Goal: Information Seeking & Learning: Learn about a topic

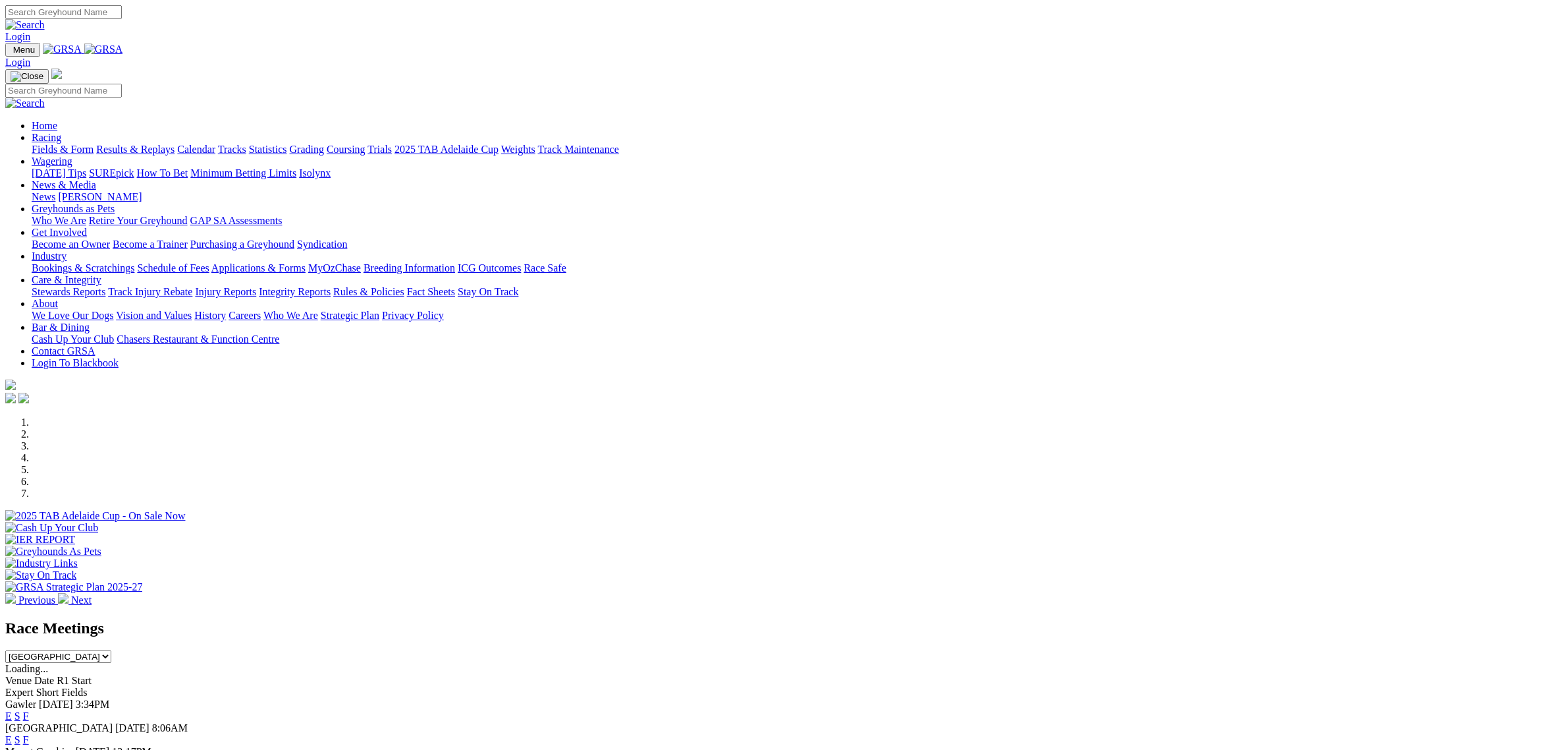
click at [61, 132] on link "Racing" at bounding box center [46, 137] width 30 height 11
click at [93, 143] on link "Fields & Form" at bounding box center [62, 148] width 62 height 11
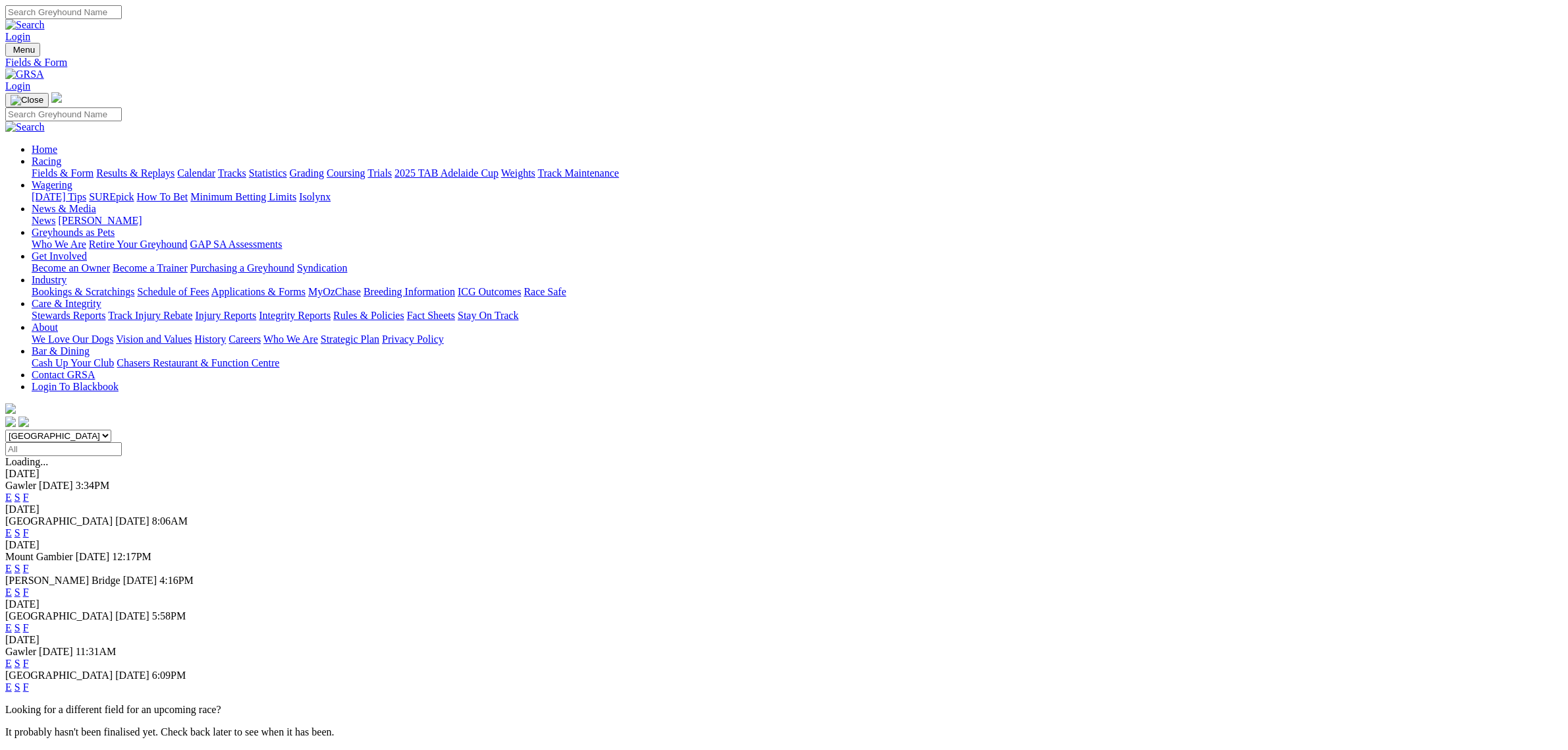
click at [111, 429] on select "South Australia New South Wales Northern Territory Queensland Tasmania Victoria…" at bounding box center [58, 435] width 106 height 13
select select "QLD"
click at [111, 429] on select "South Australia New South Wales Northern Territory Queensland Tasmania Victoria…" at bounding box center [58, 435] width 106 height 13
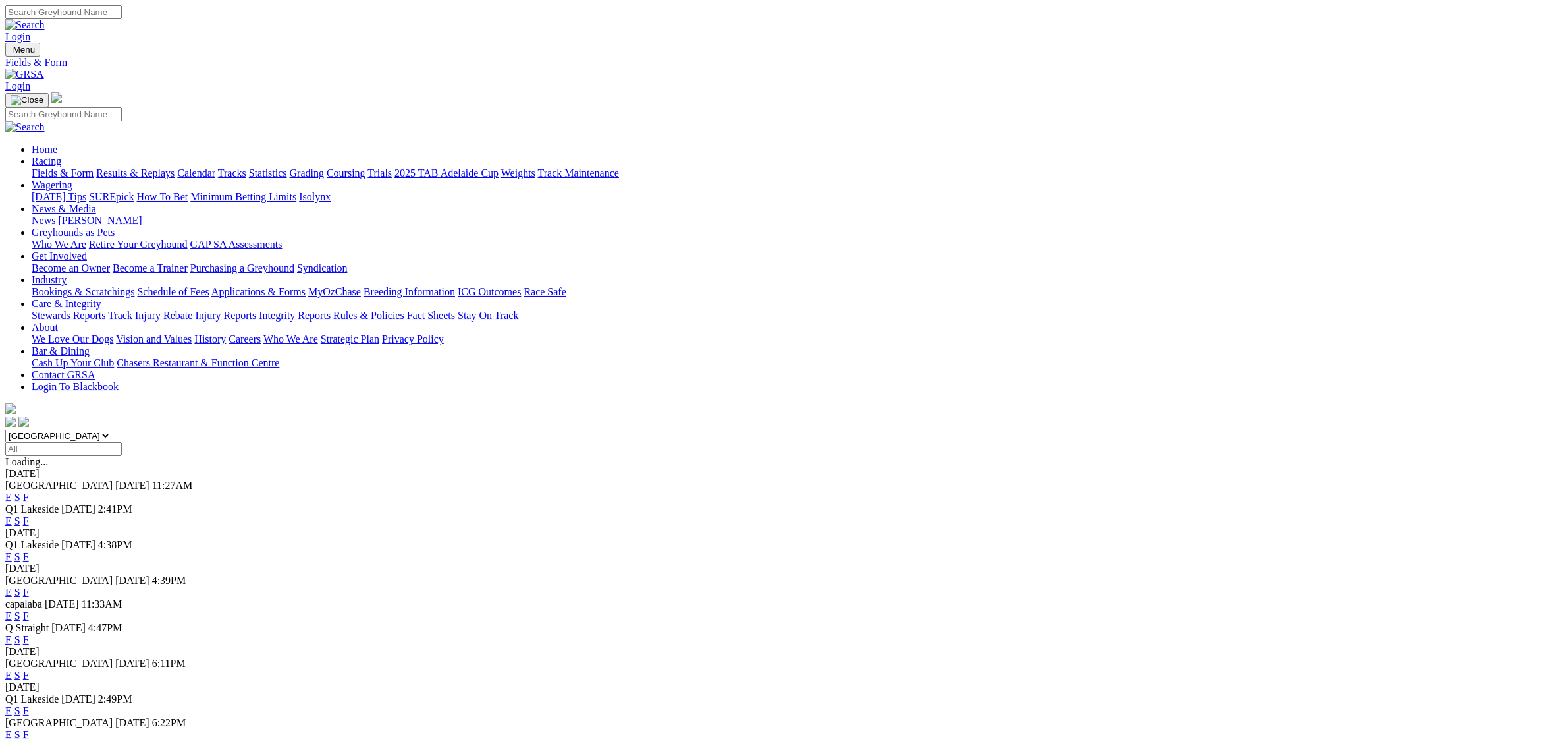
click at [12, 515] on link "E" at bounding box center [8, 520] width 7 height 11
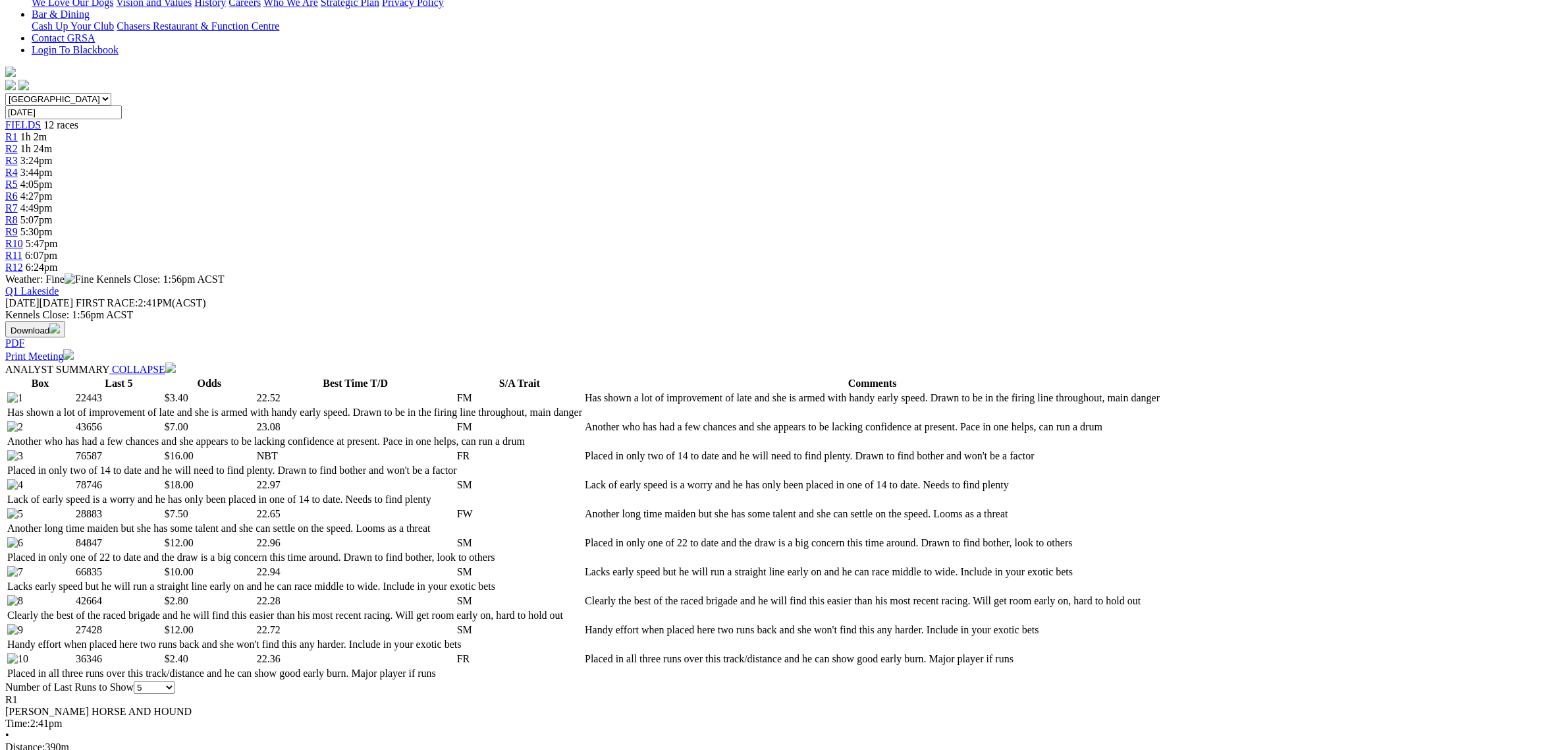
scroll to position [329, 0]
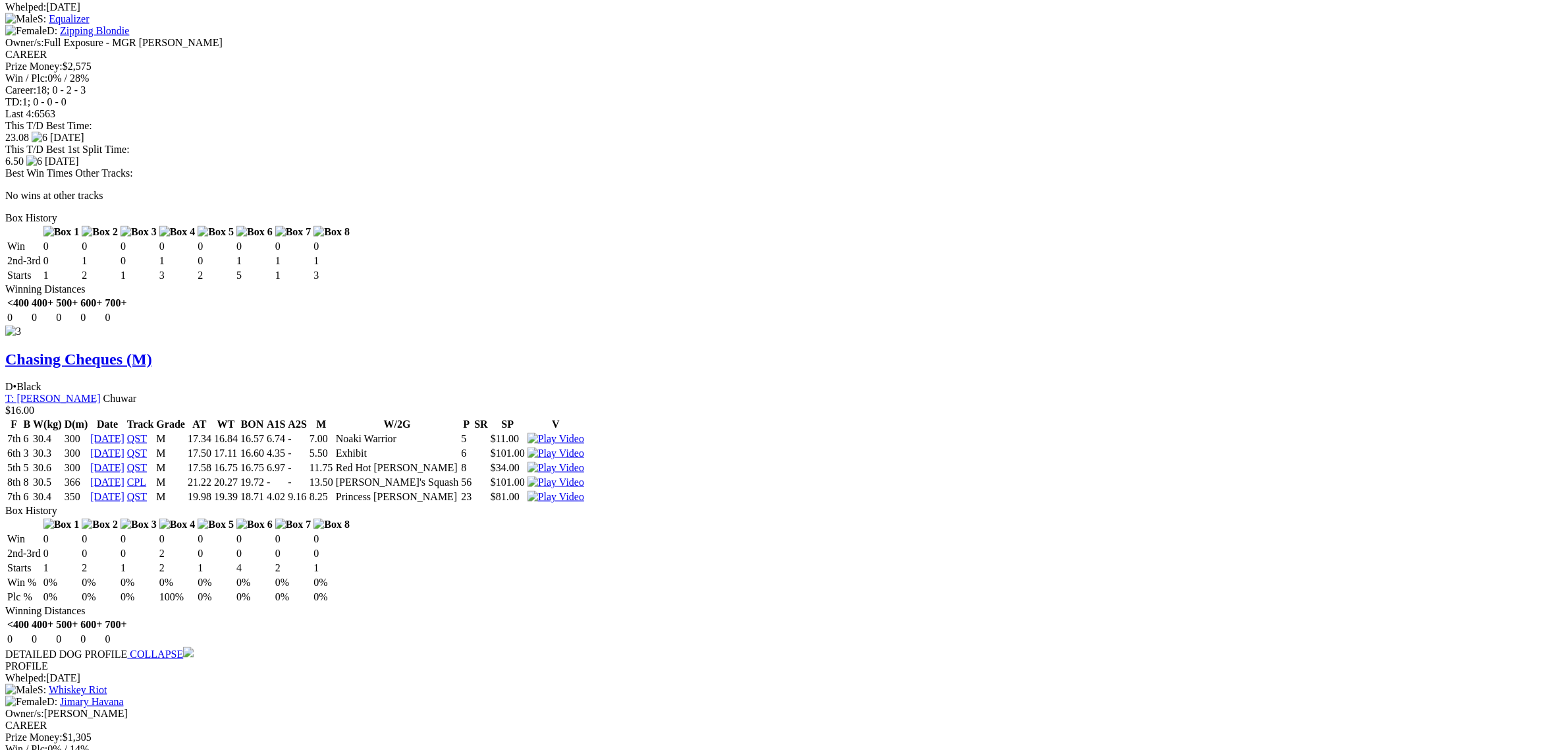
scroll to position [1730, 0]
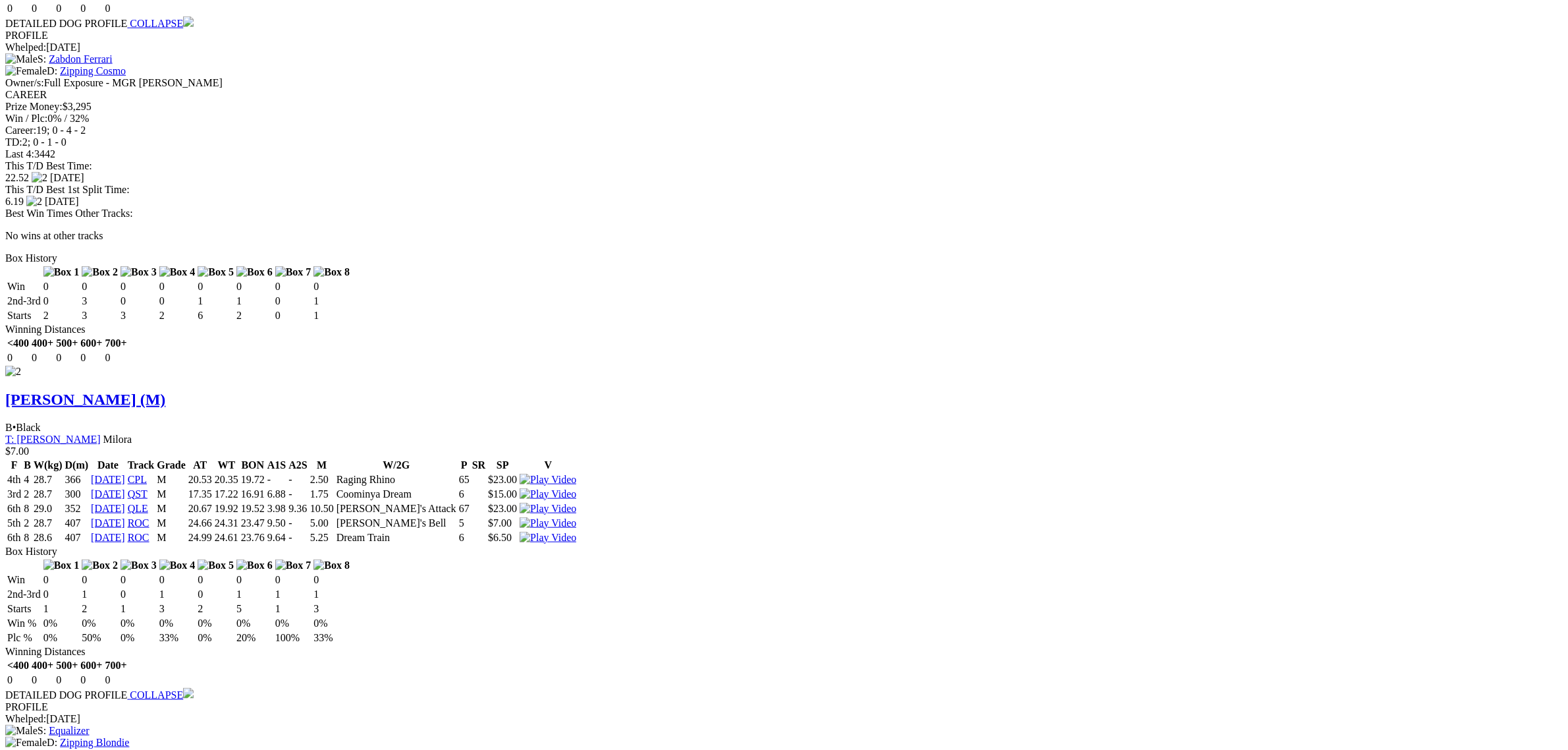
scroll to position [1648, 0]
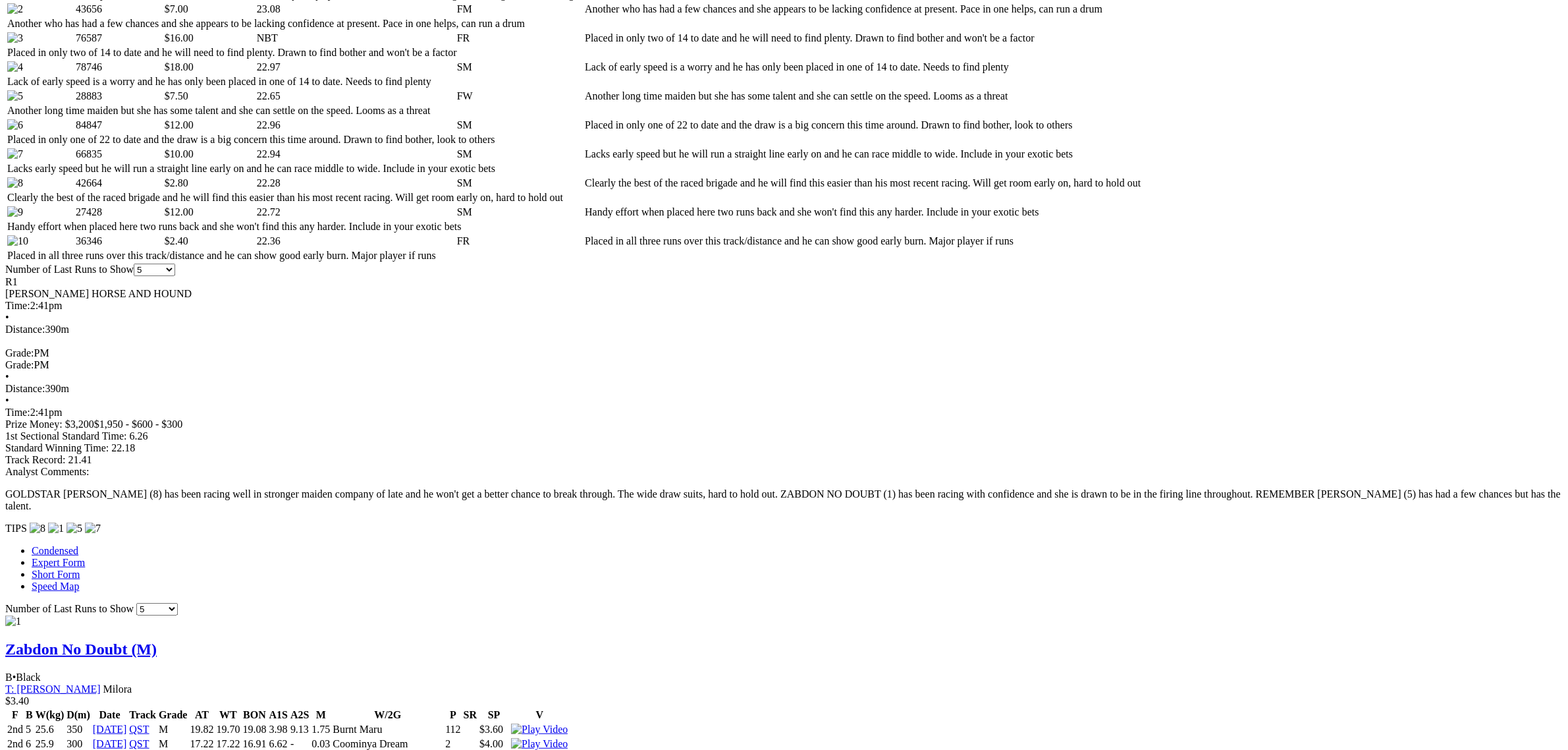
scroll to position [742, 0]
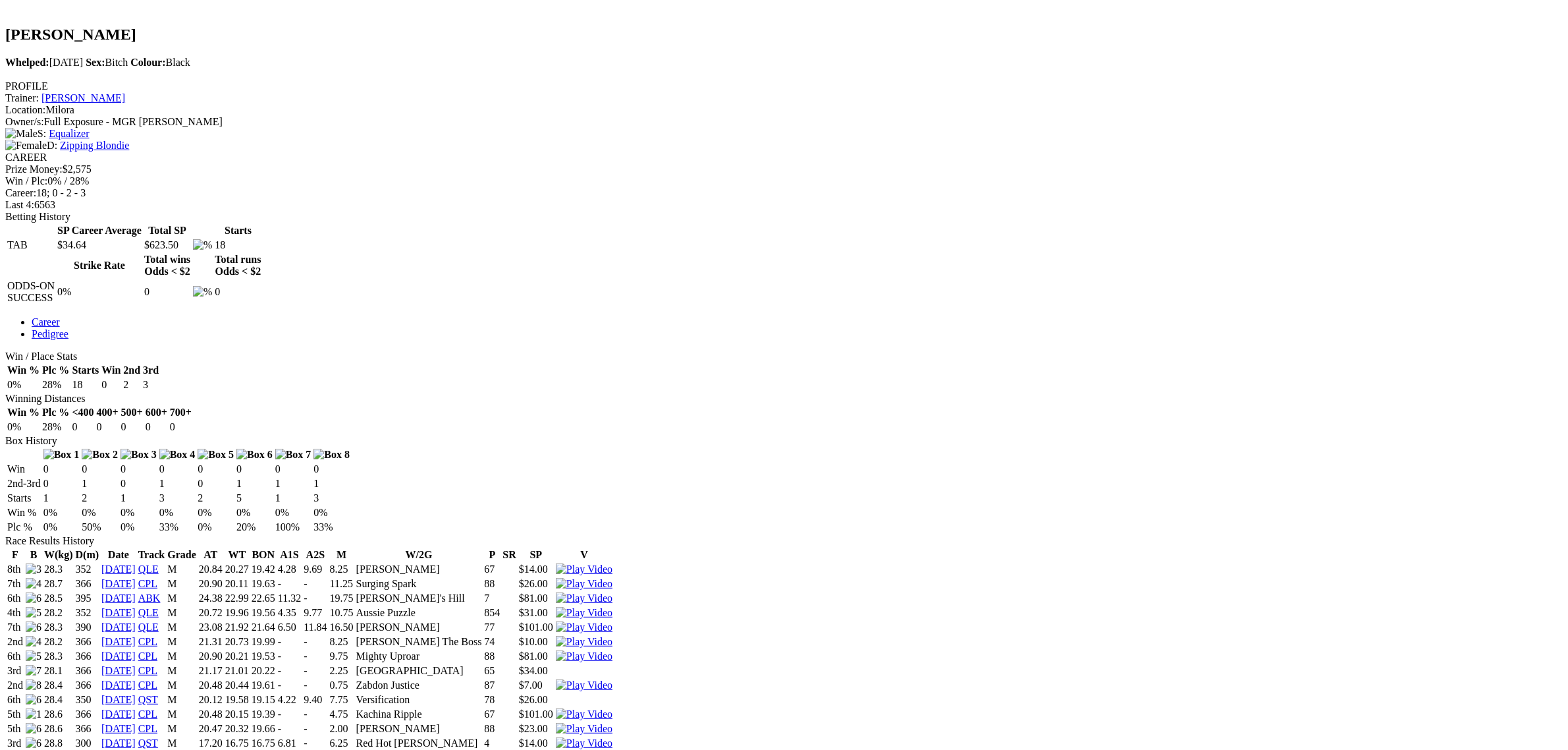
scroll to position [247, 0]
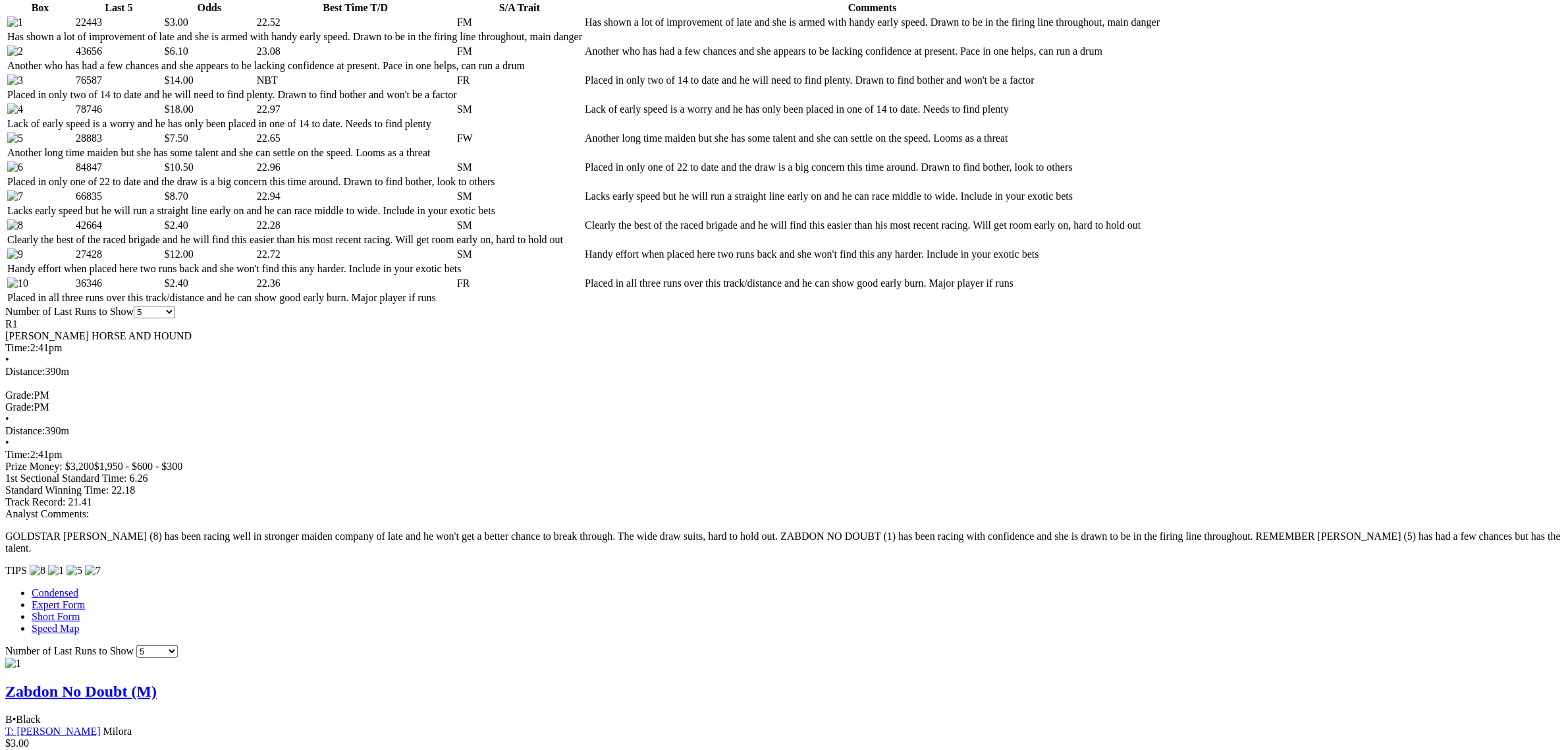
scroll to position [742, 0]
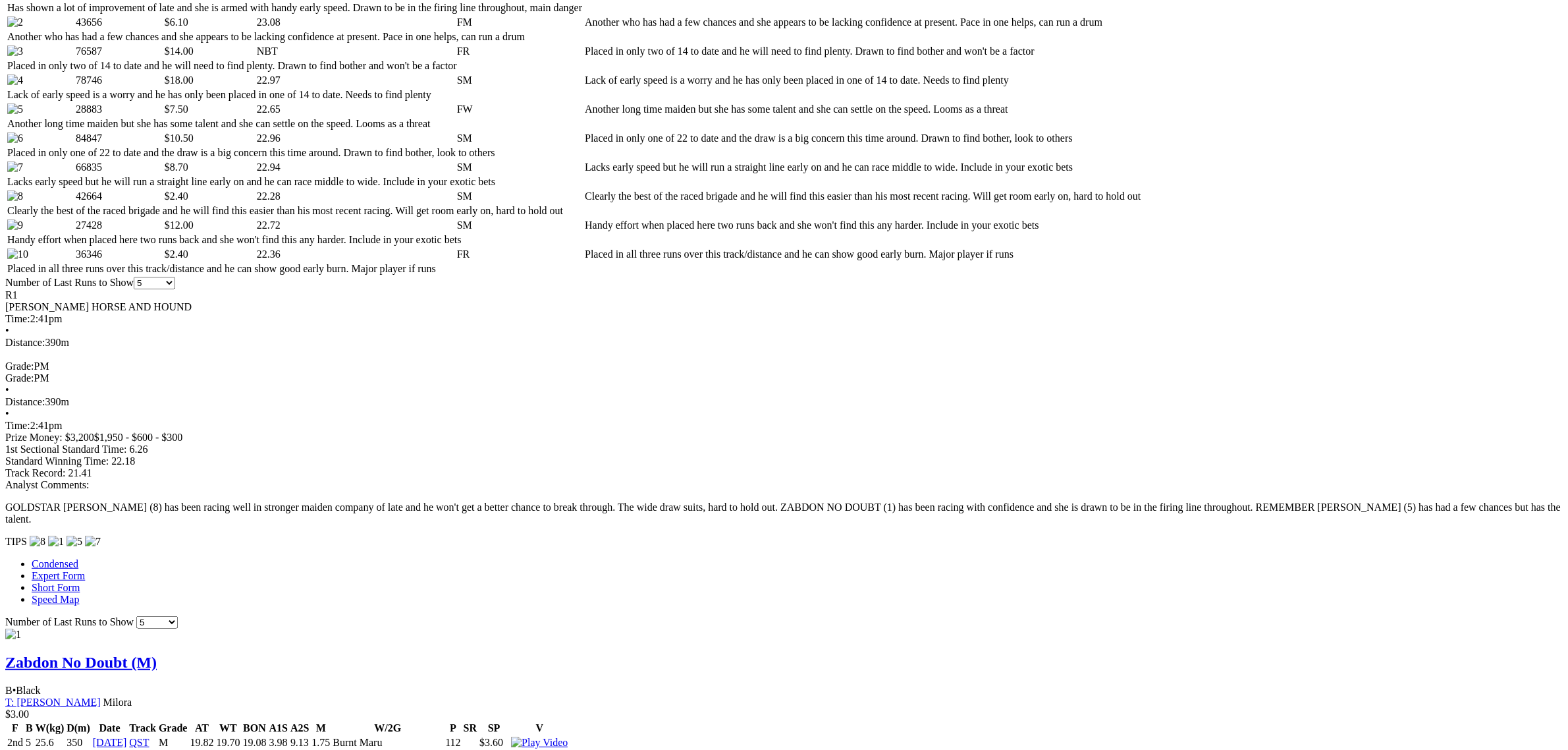
click at [41, 685] on span "B • Black" at bounding box center [23, 690] width 36 height 11
click at [157, 653] on link "Zabdon No Doubt (M)" at bounding box center [81, 662] width 152 height 17
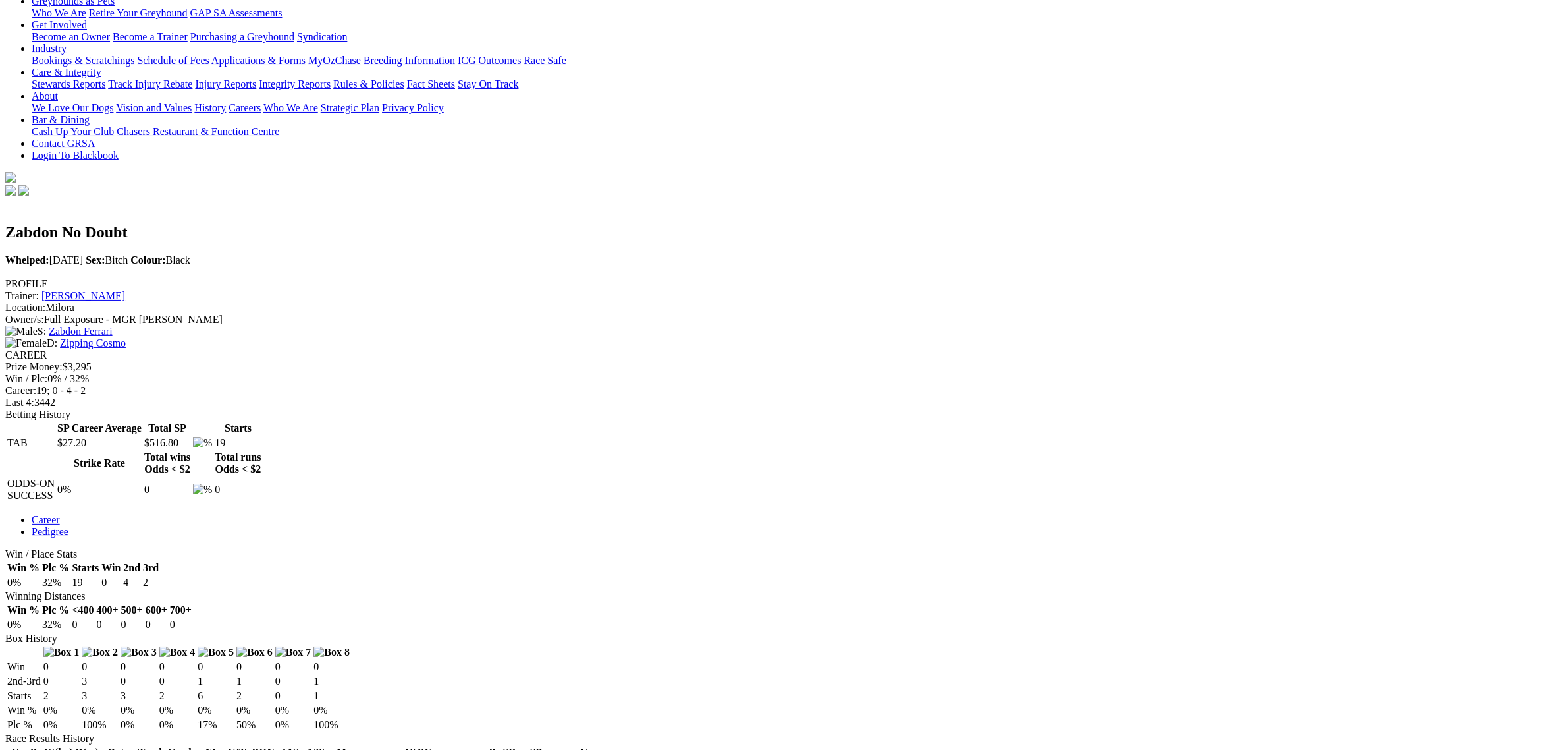
scroll to position [382, 0]
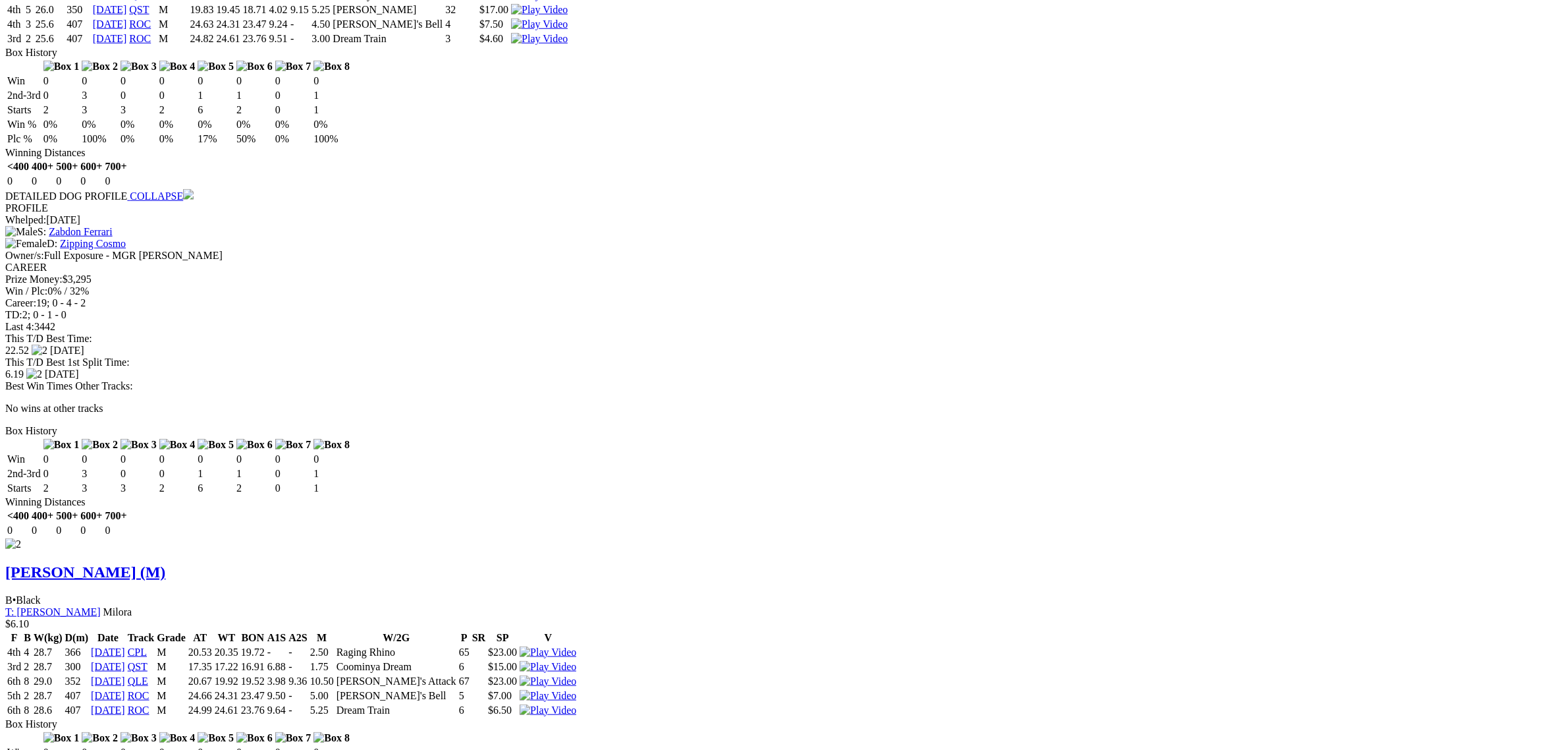
scroll to position [1648, 0]
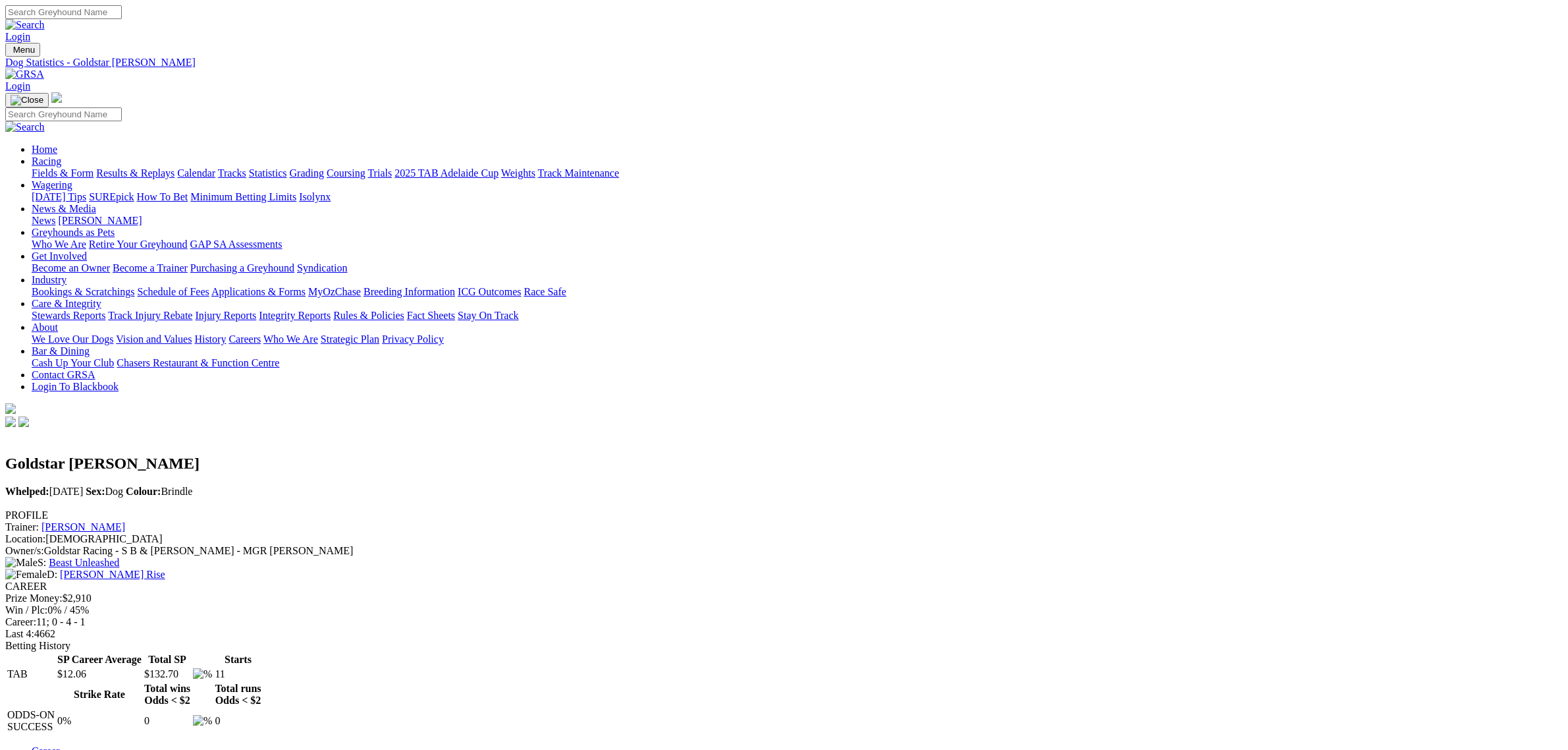
scroll to position [82, 0]
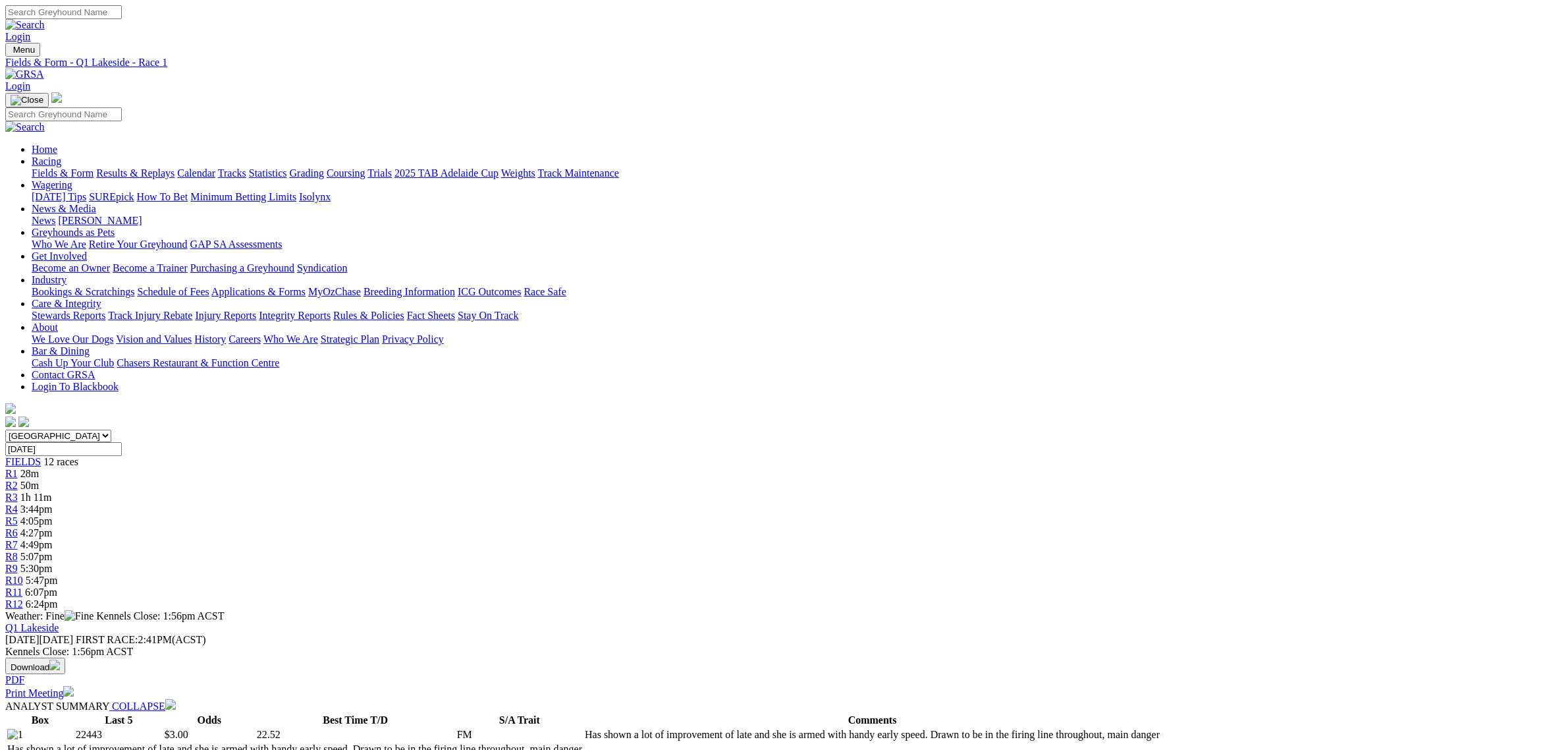
click at [39, 479] on span "50m" at bounding box center [30, 484] width 19 height 11
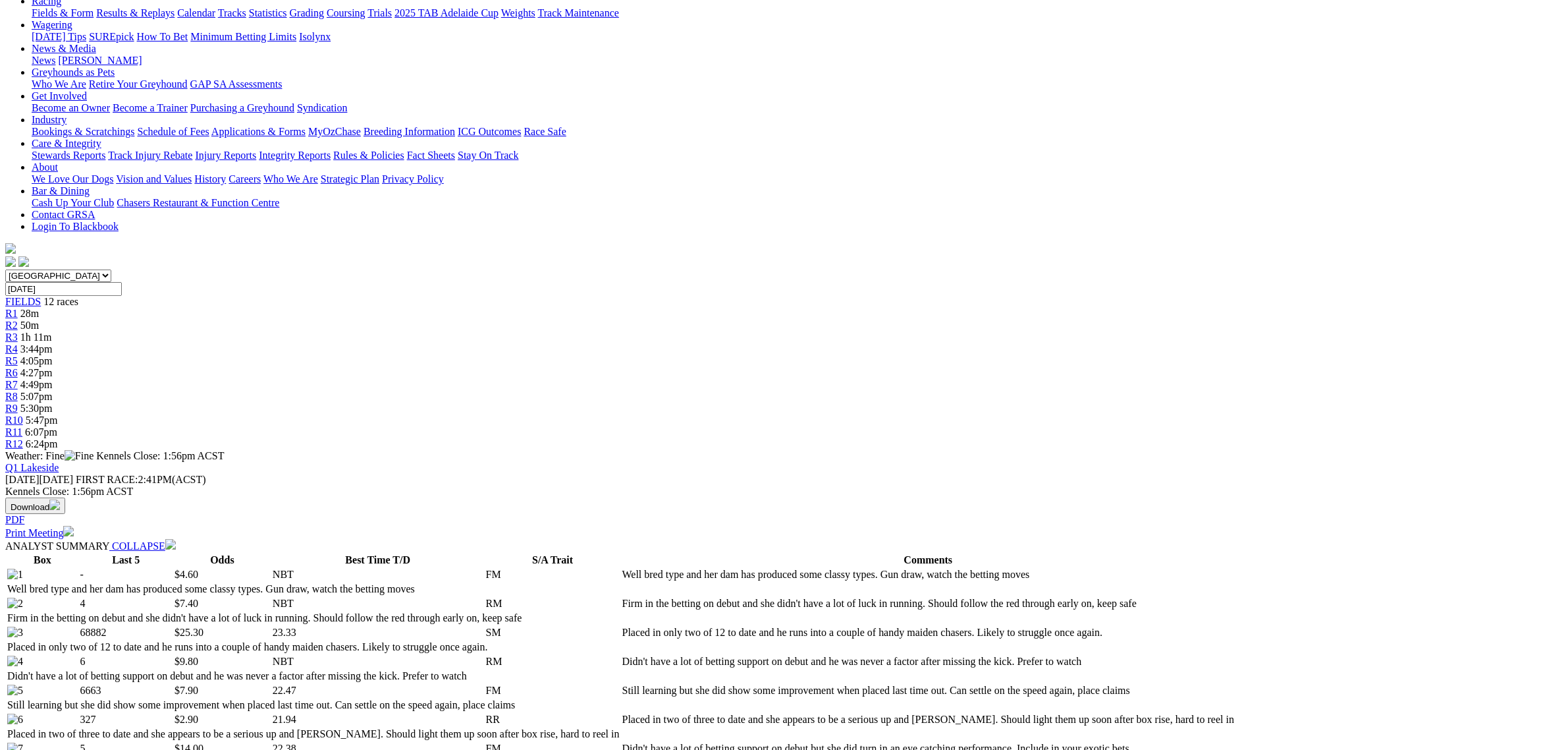
scroll to position [577, 0]
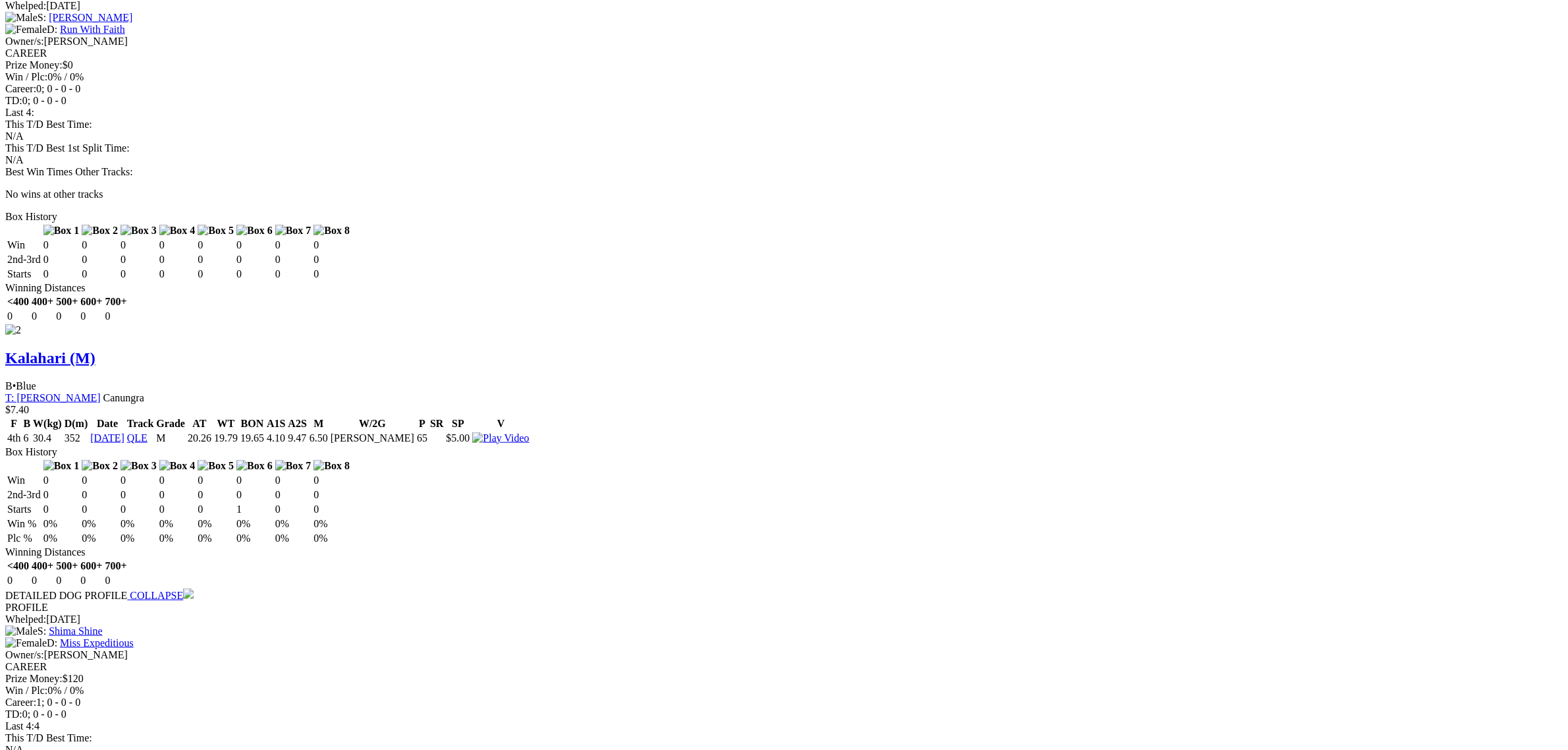
scroll to position [1895, 0]
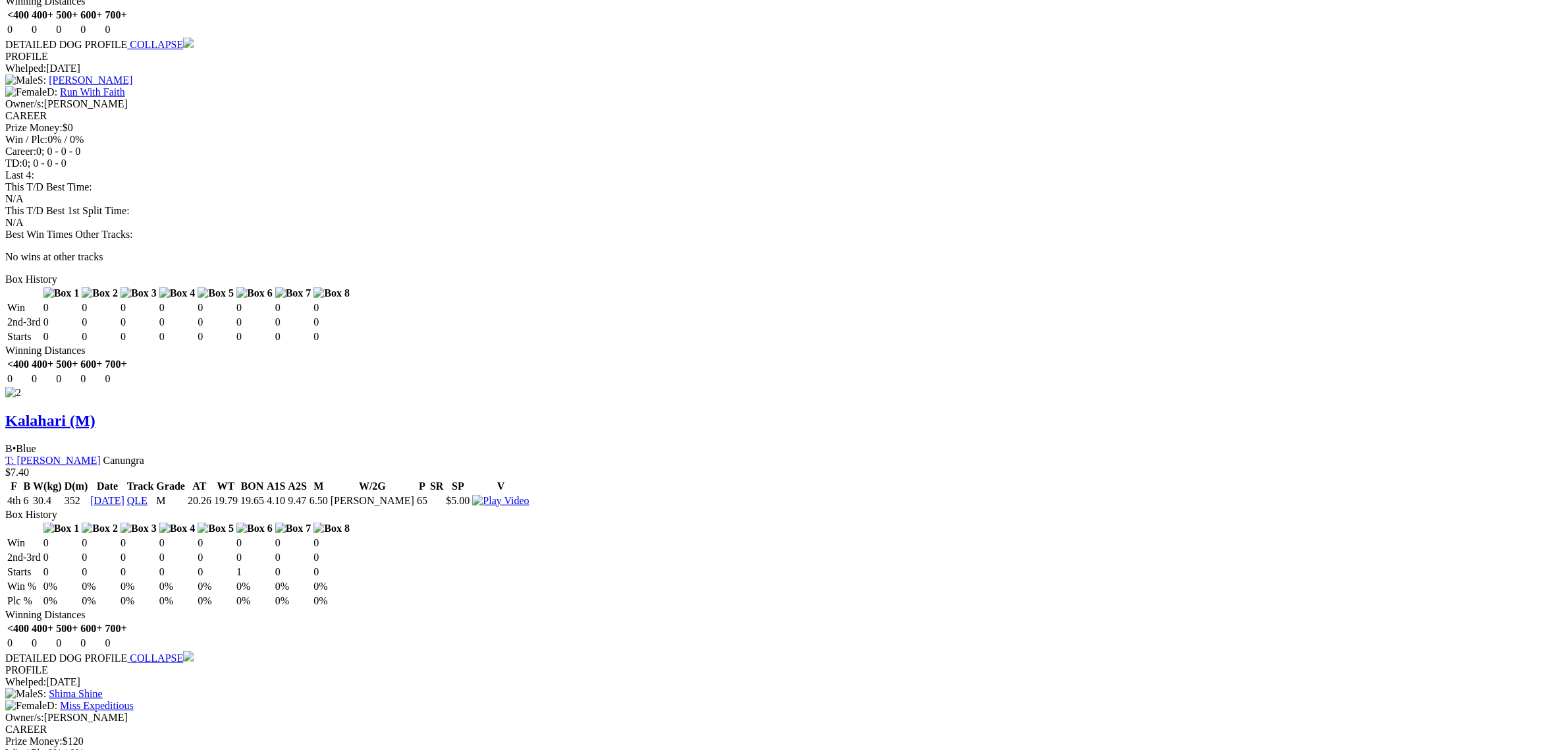
scroll to position [1318, 0]
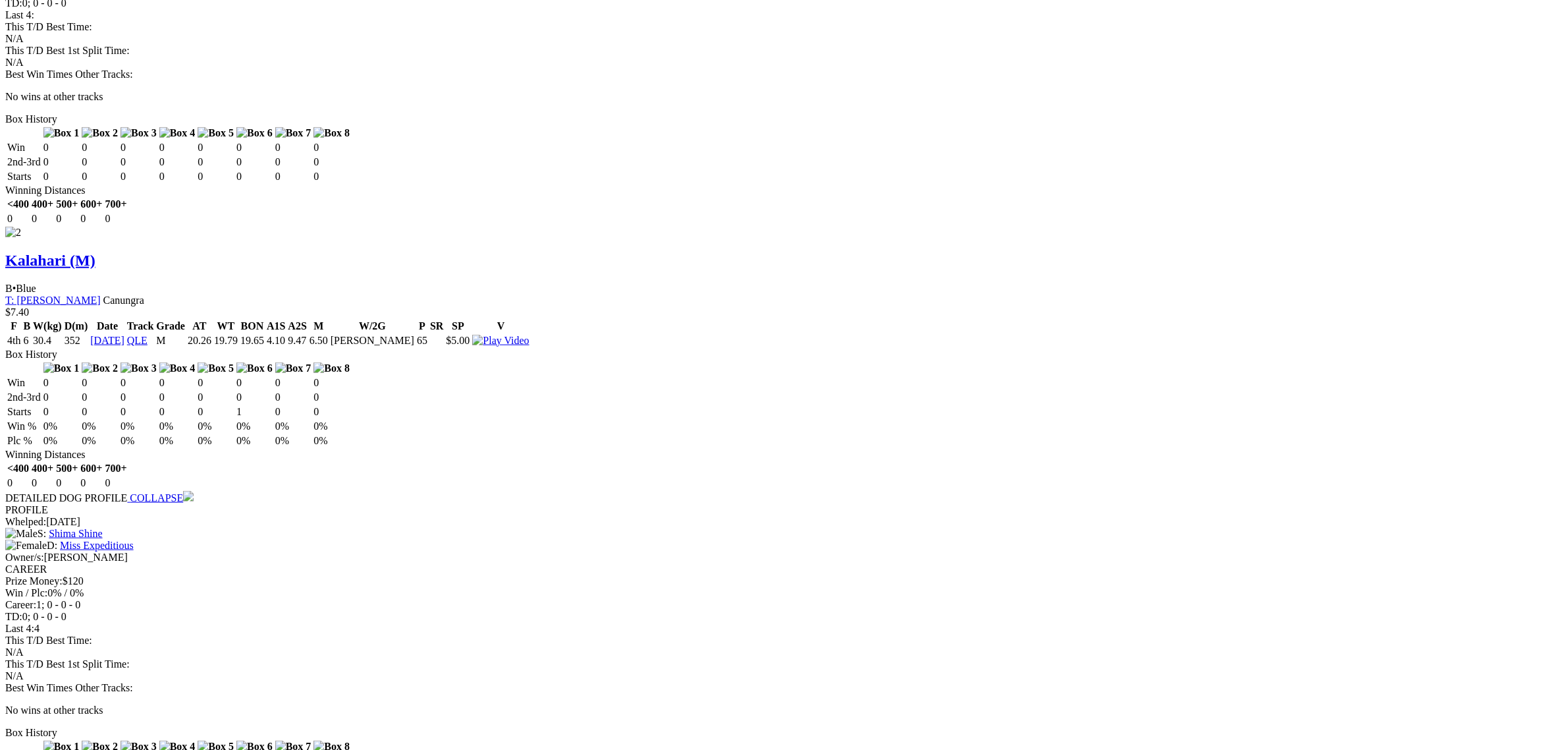
scroll to position [1730, 0]
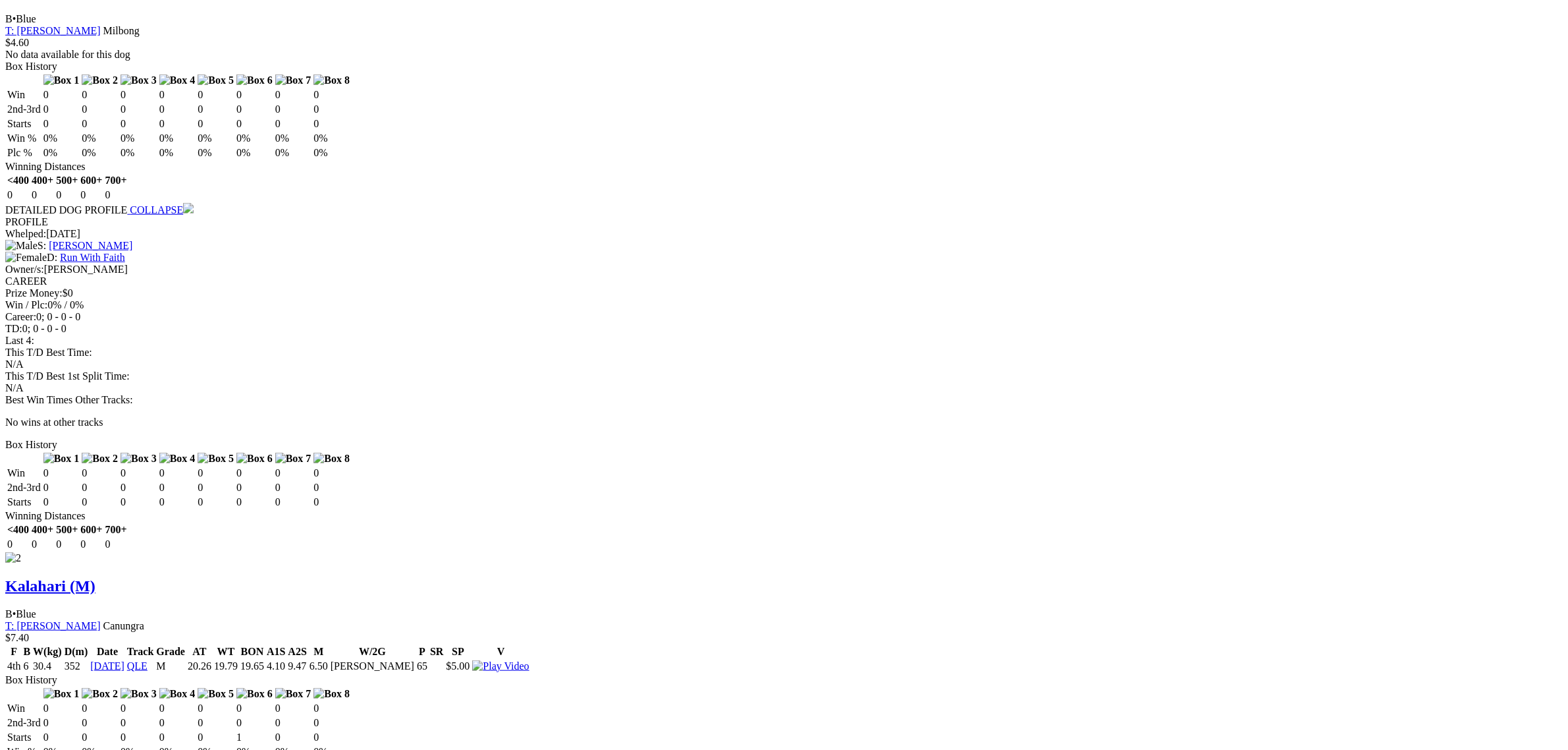
scroll to position [1400, 0]
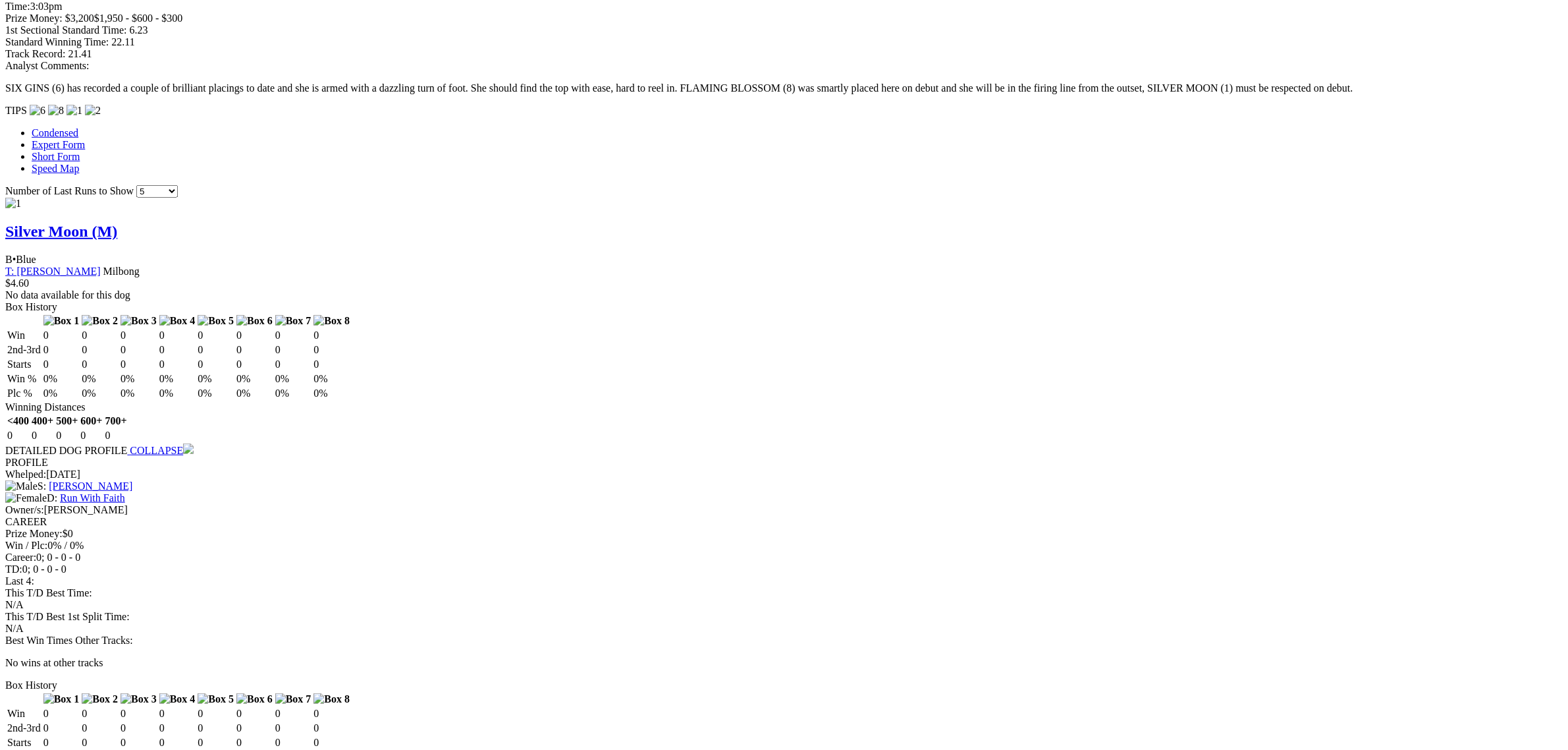
scroll to position [1153, 0]
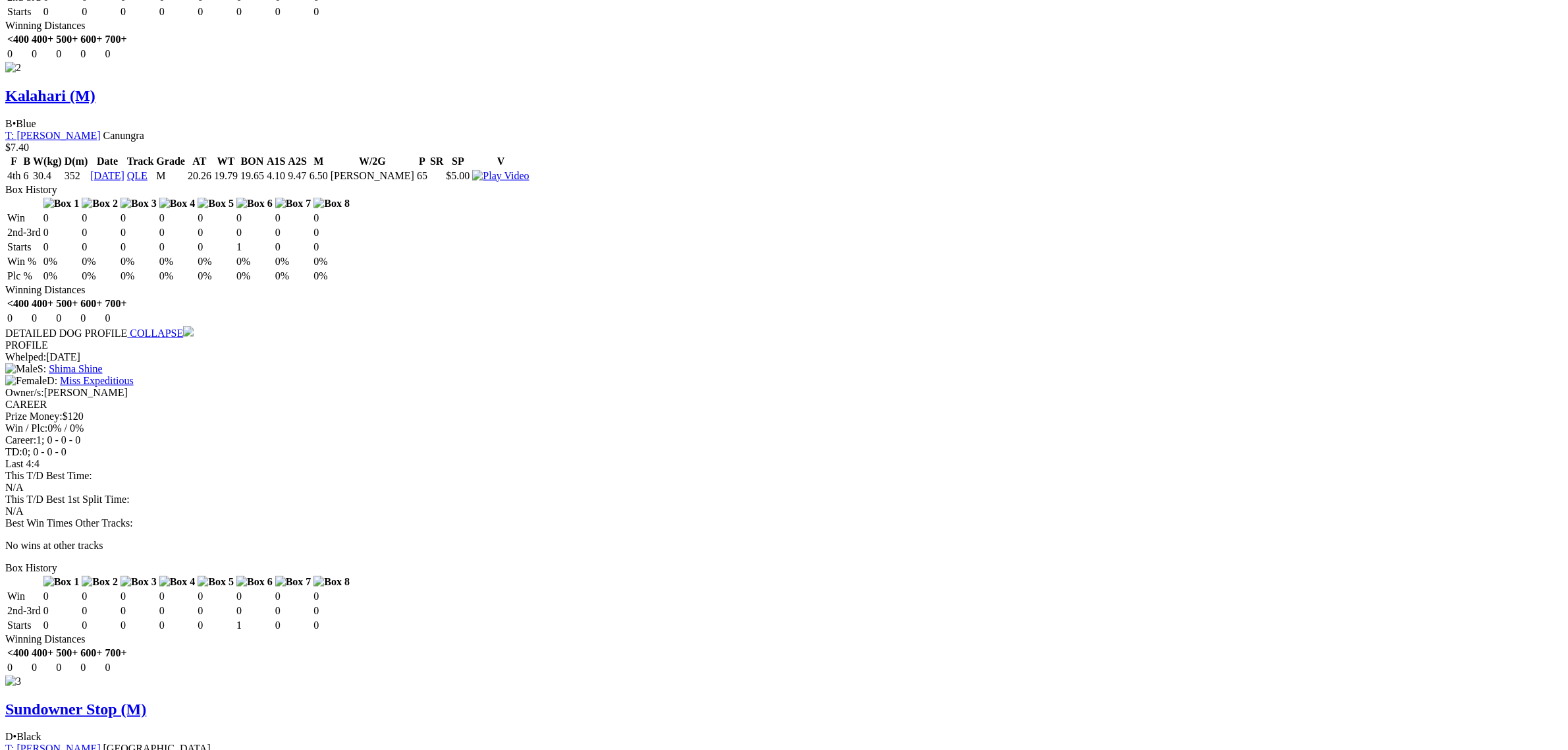
scroll to position [1895, 0]
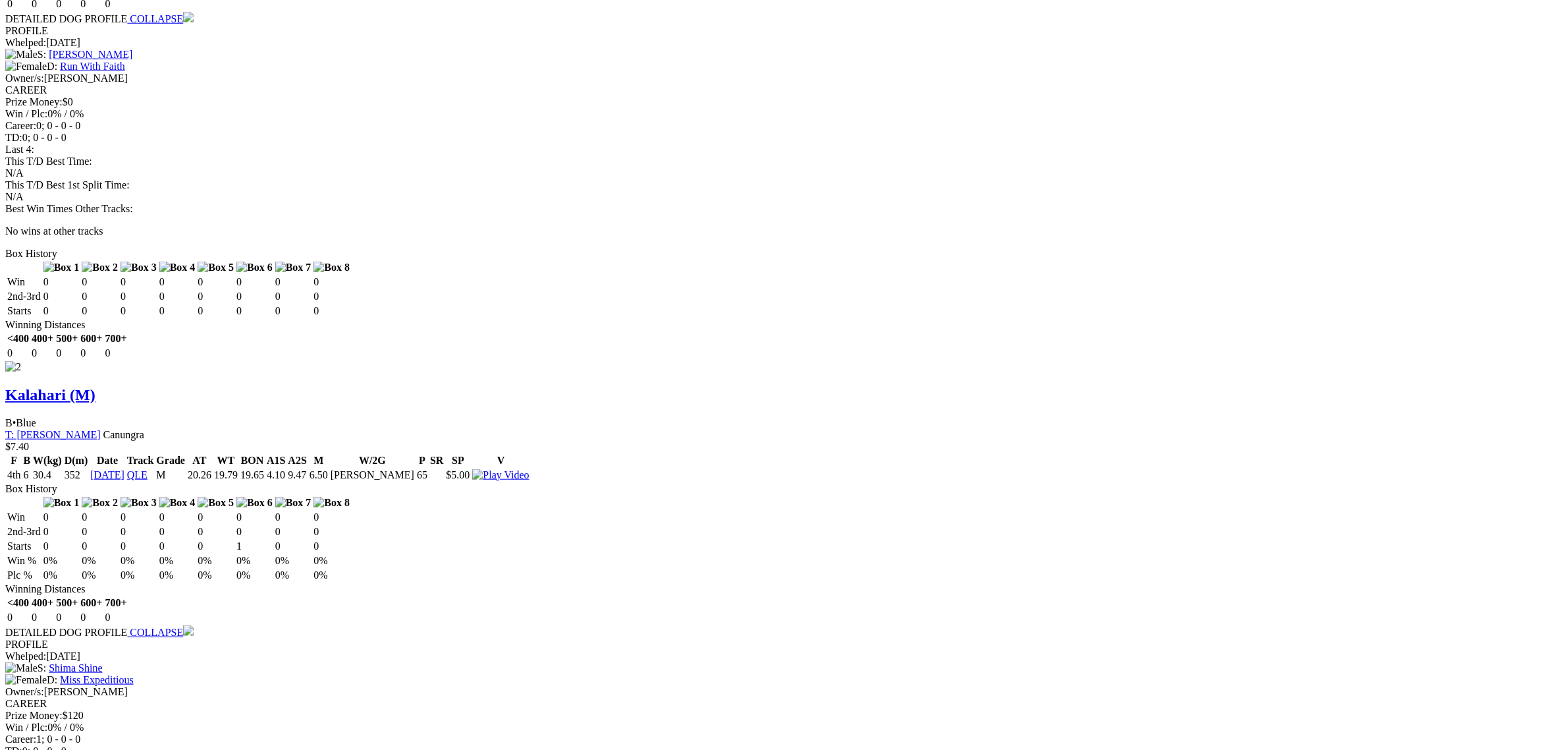
scroll to position [1648, 0]
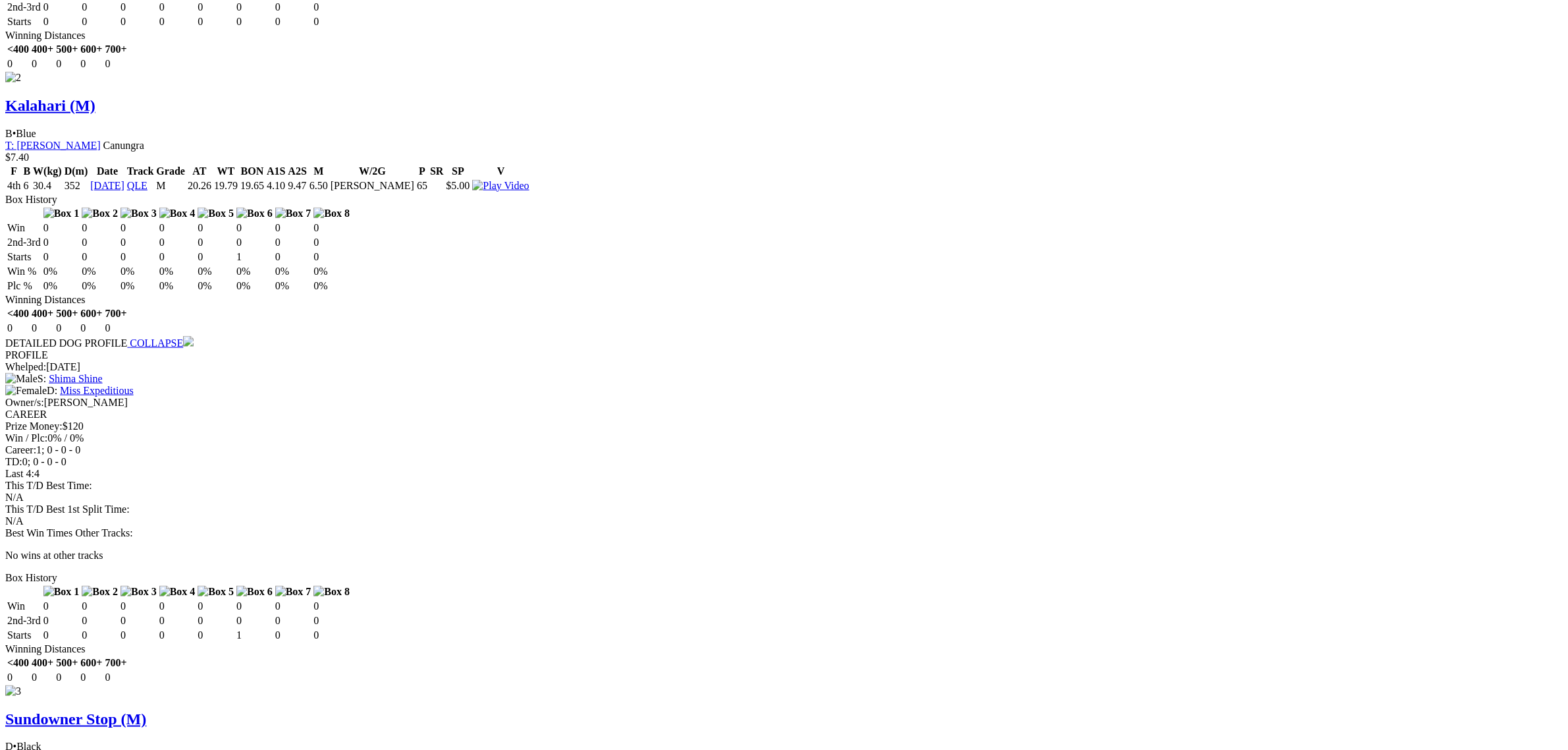
scroll to position [1977, 0]
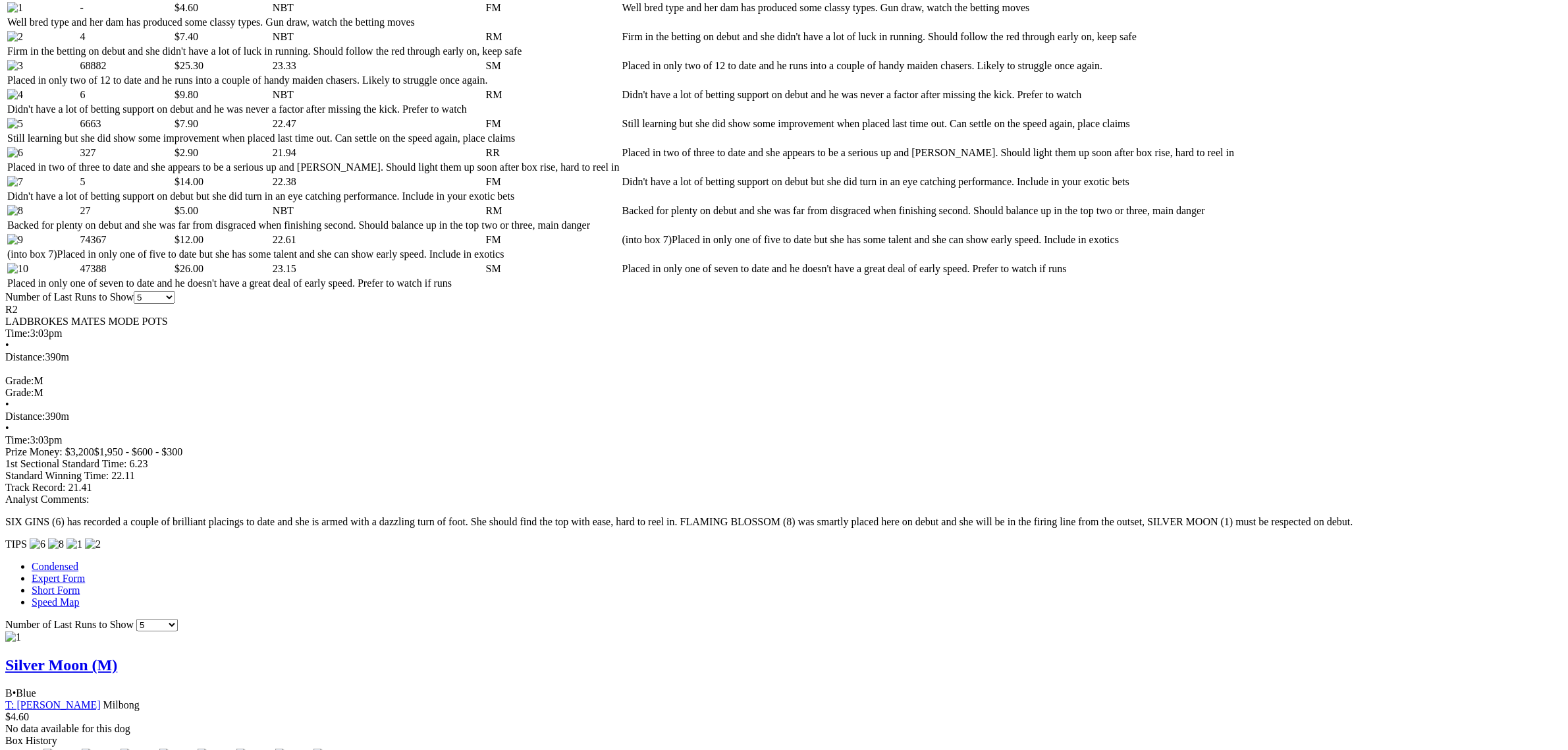
scroll to position [0, 0]
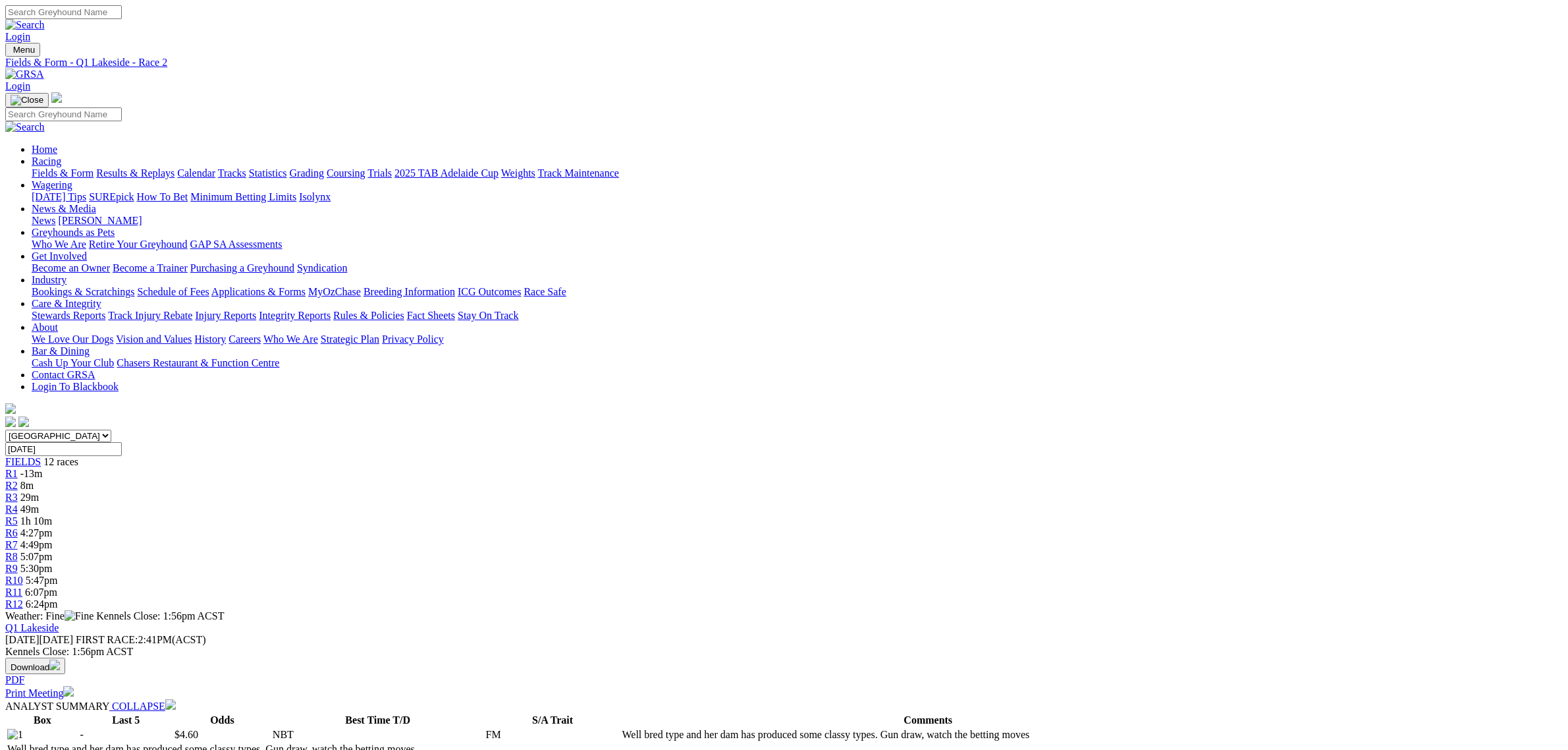
click at [18, 503] on span "R4" at bounding box center [11, 508] width 13 height 11
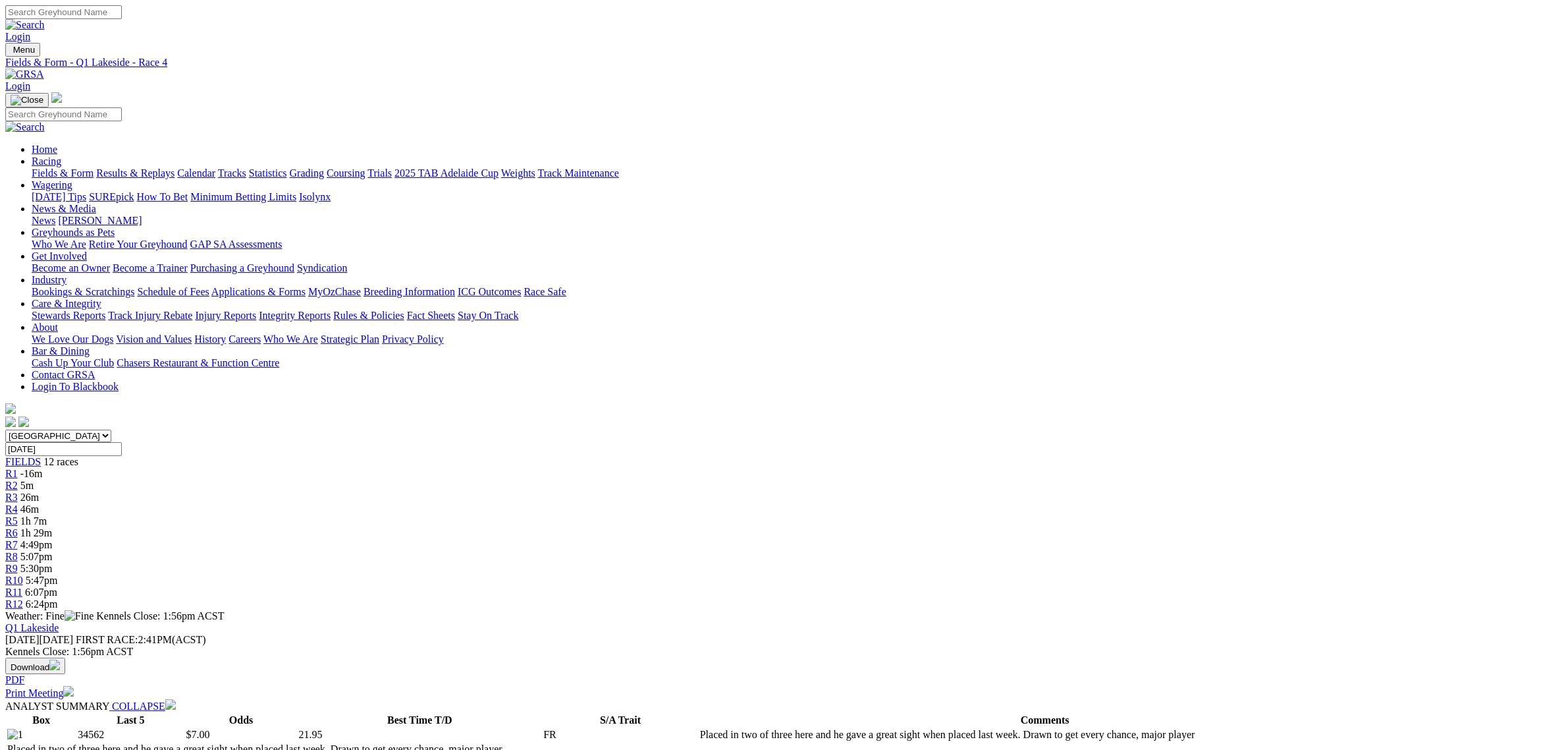
click at [18, 527] on span "R6" at bounding box center [11, 532] width 13 height 11
drag, startPoint x: 652, startPoint y: 202, endPoint x: 340, endPoint y: 218, distance: 312.4
click at [18, 503] on link "R4" at bounding box center [11, 508] width 13 height 11
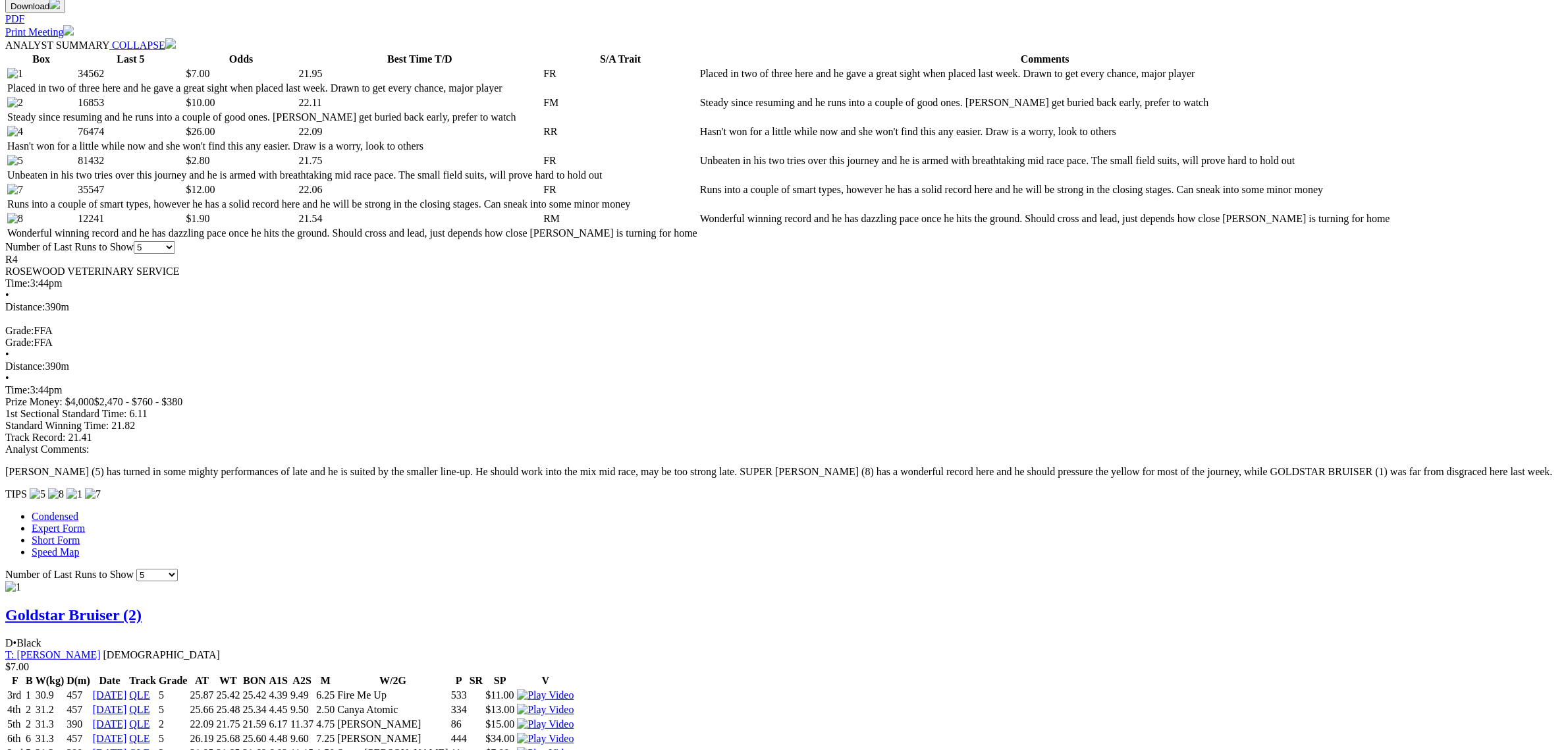
scroll to position [742, 0]
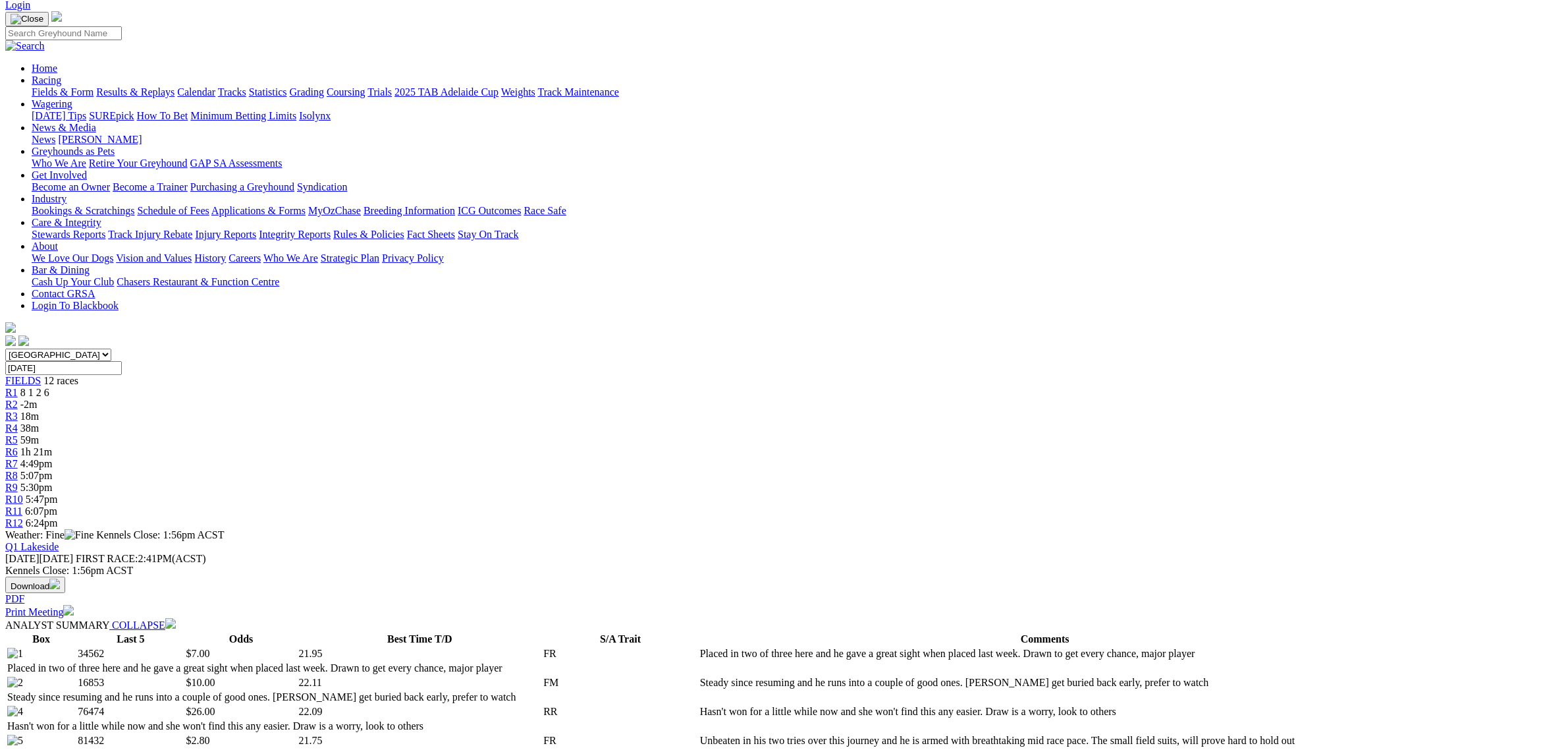
scroll to position [0, 0]
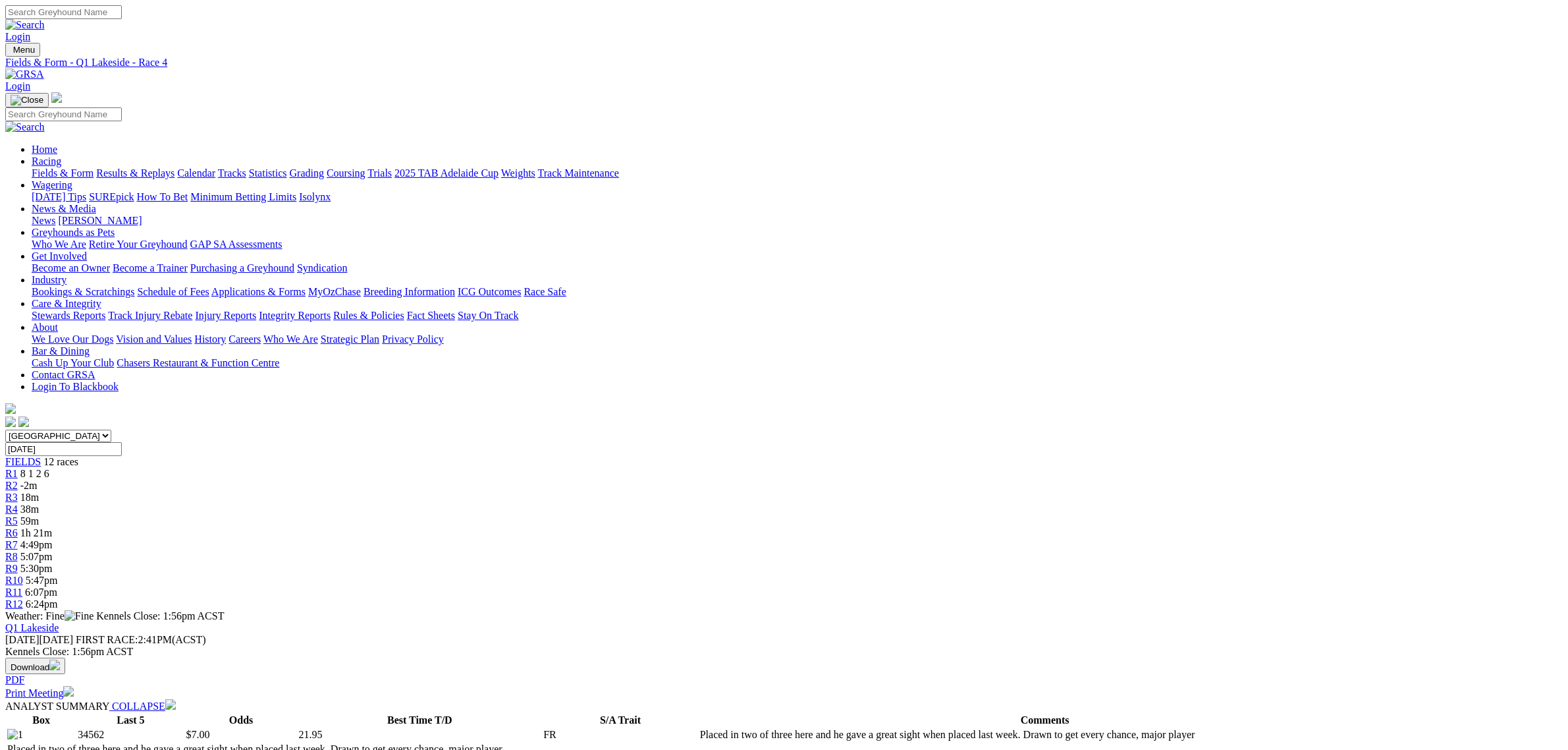
click at [18, 515] on span "R5" at bounding box center [11, 520] width 13 height 11
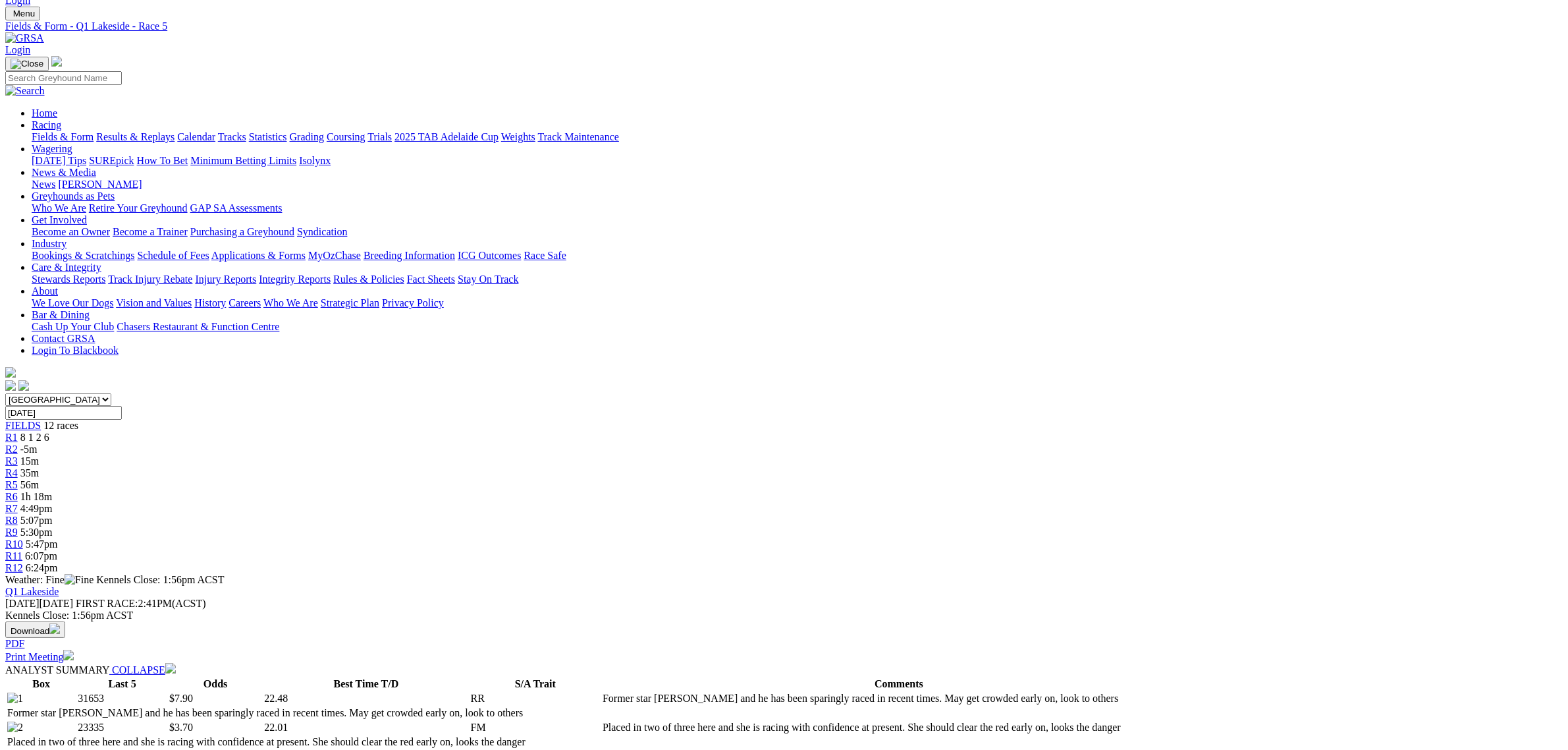
scroll to position [411, 0]
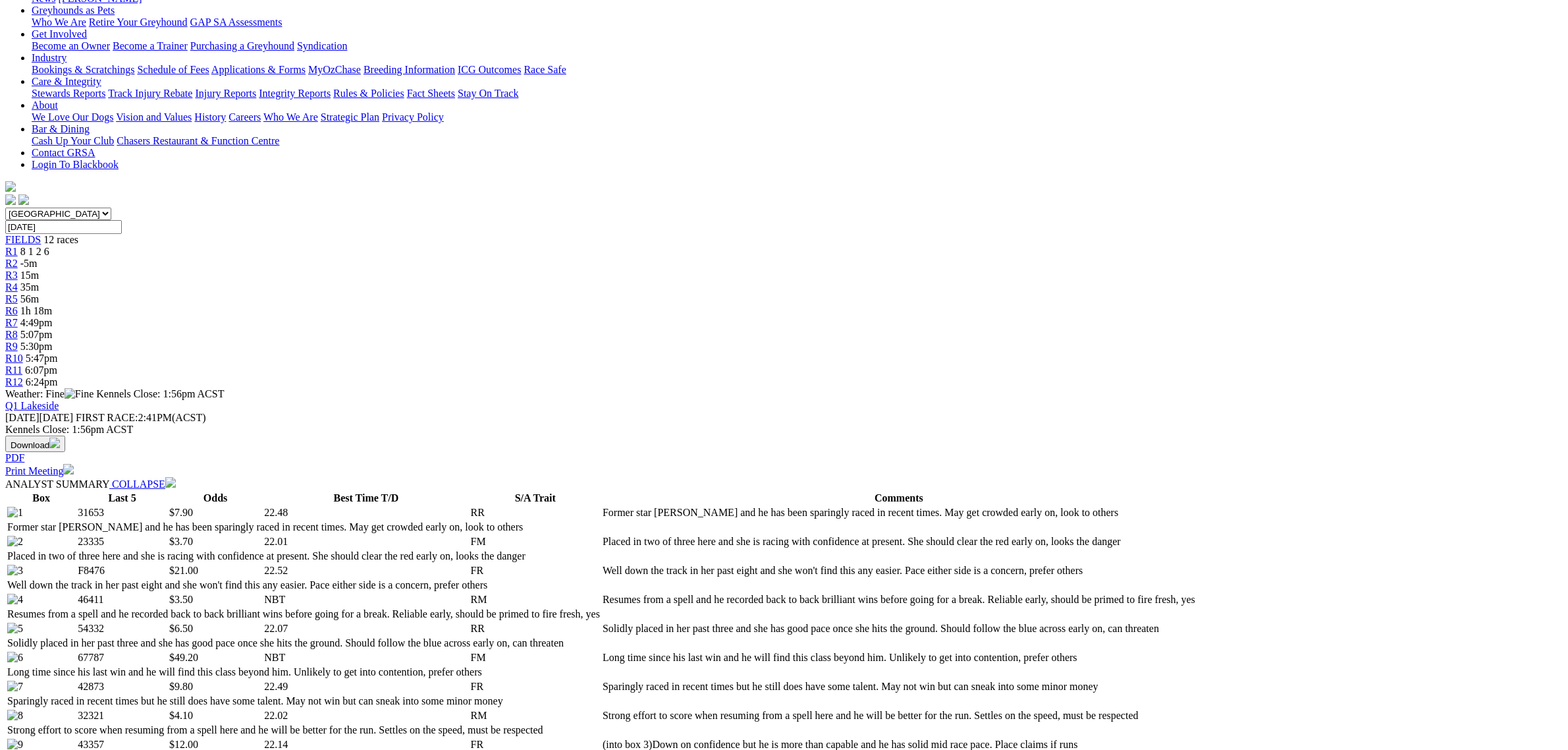
scroll to position [0, 0]
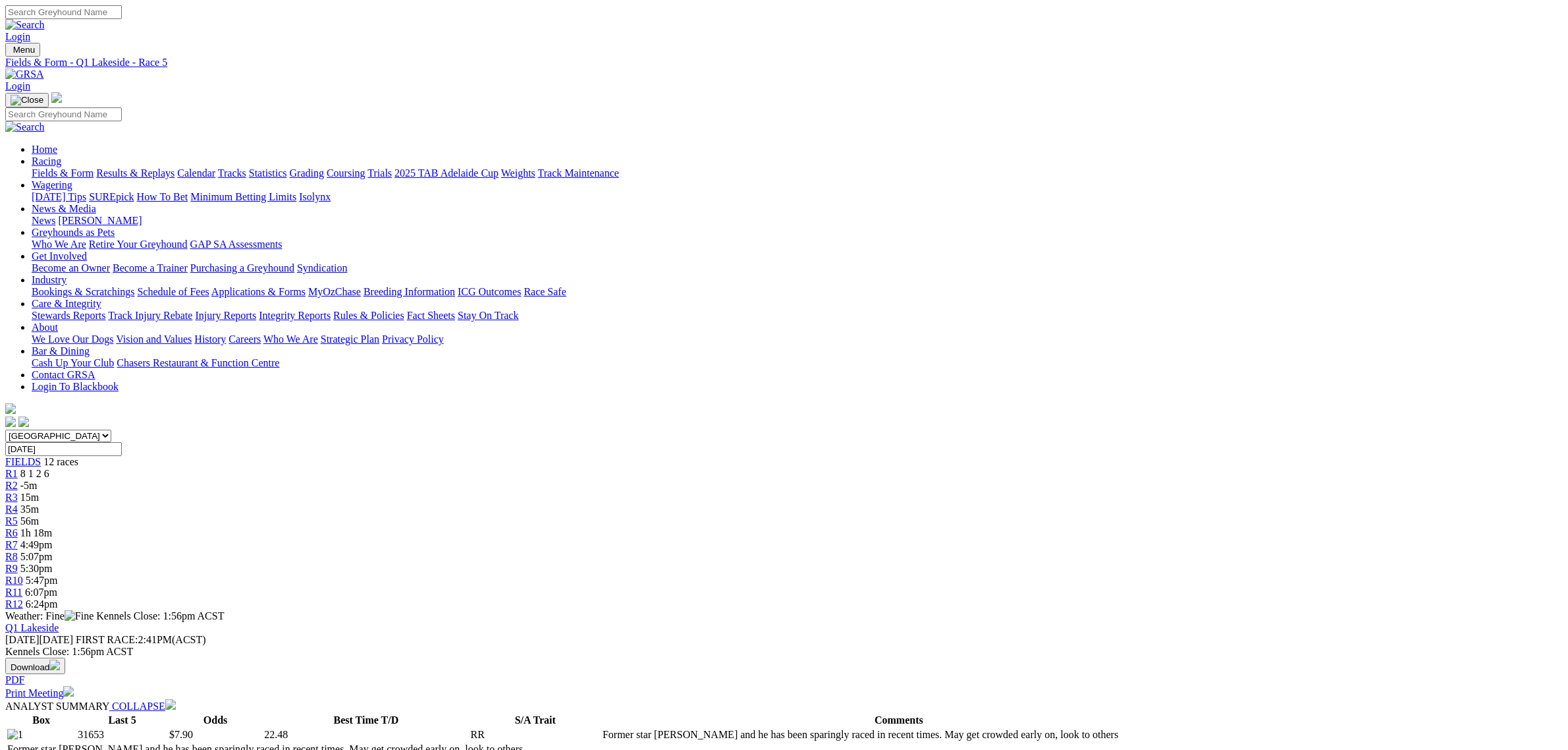
click at [39, 491] on span "15m" at bounding box center [30, 496] width 19 height 11
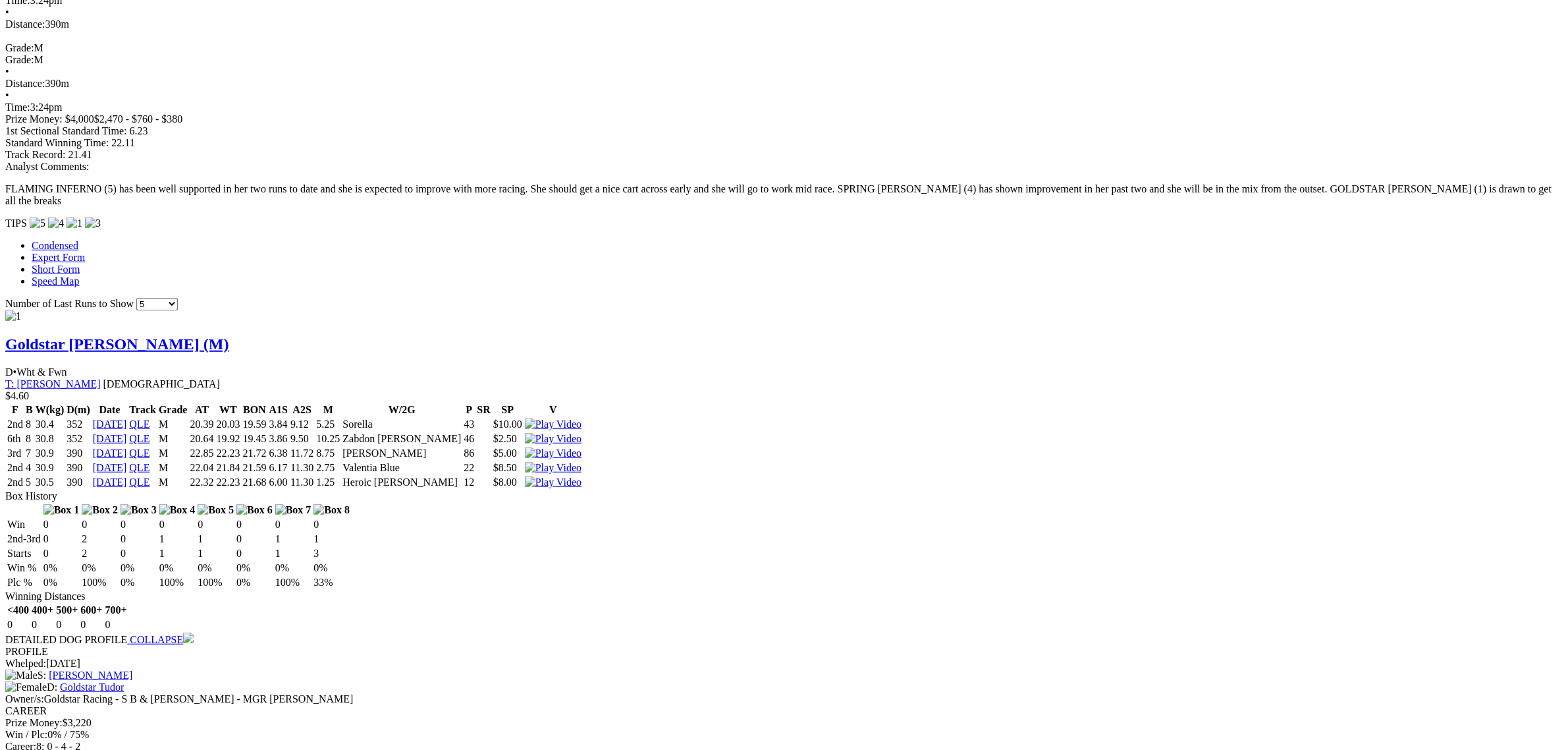
scroll to position [1298, 0]
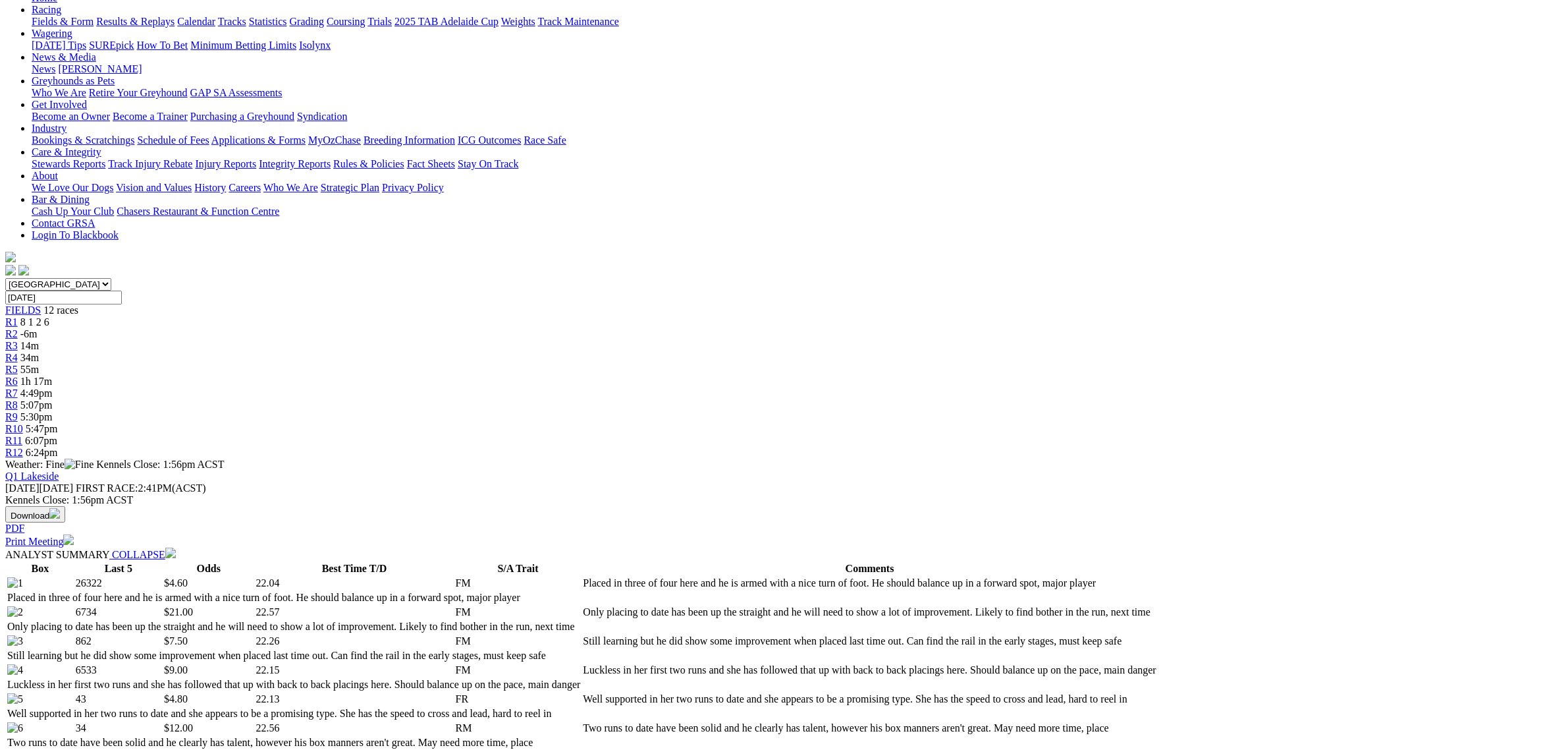
scroll to position [0, 0]
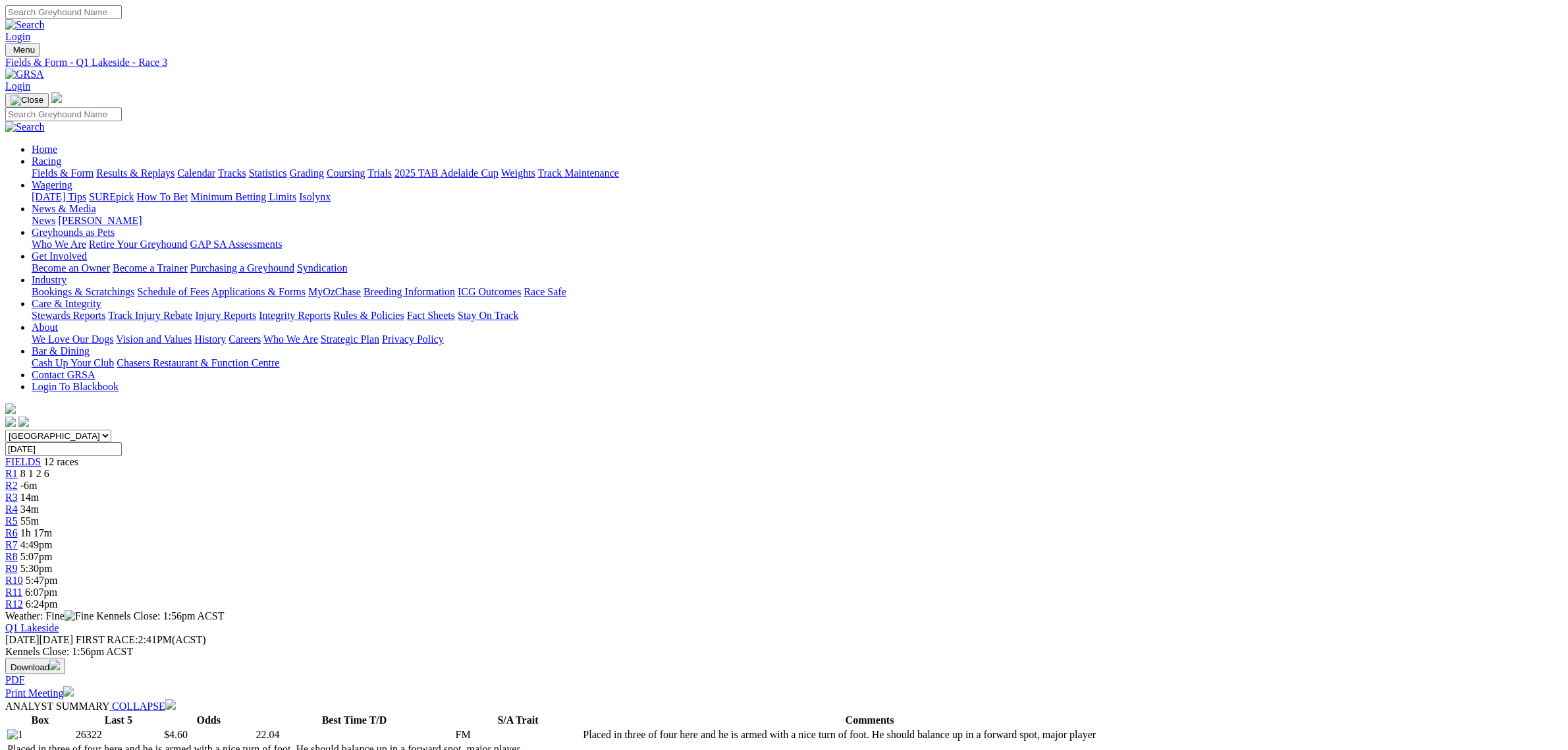
click at [728, 515] on div "R5 55m" at bounding box center [784, 521] width 1558 height 12
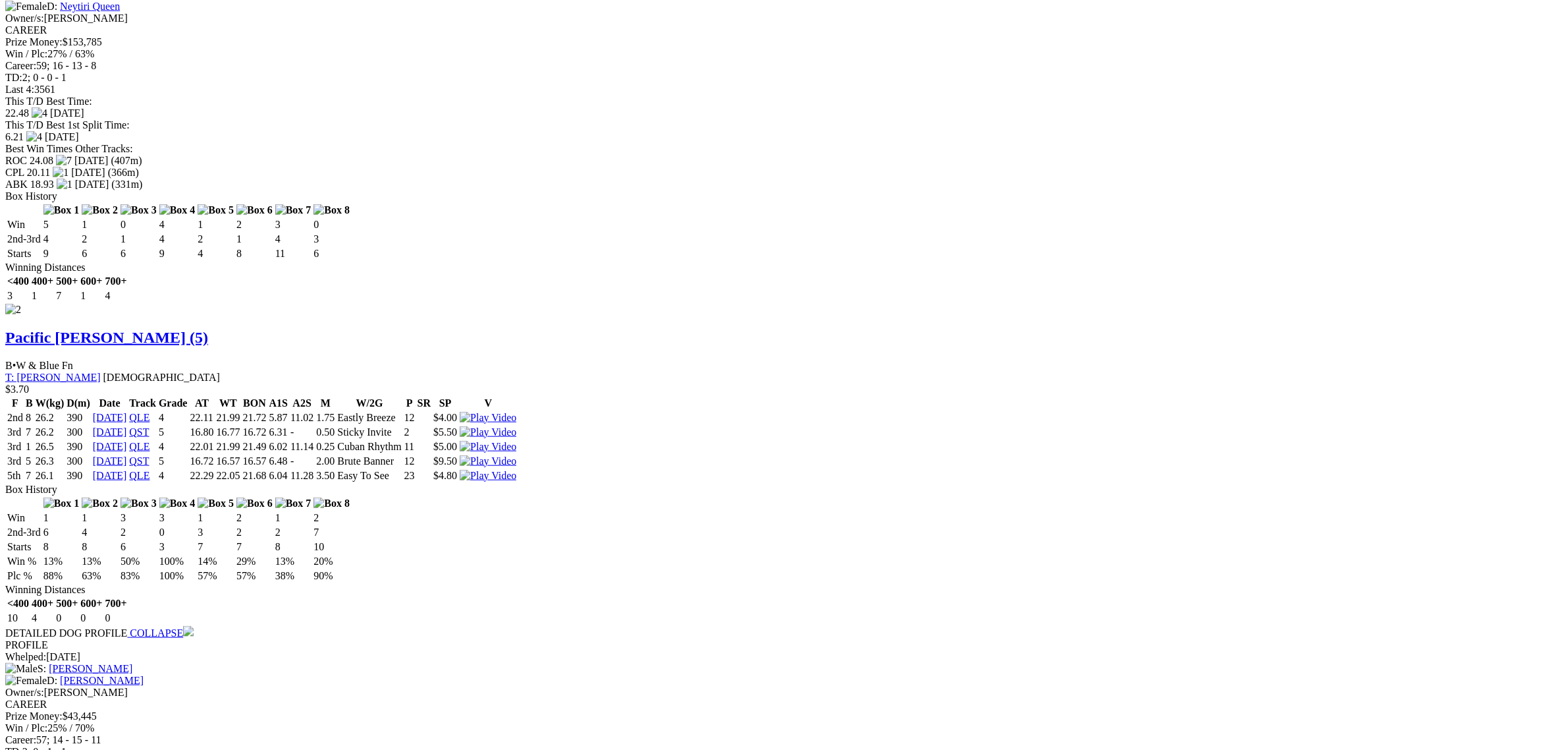
scroll to position [2059, 0]
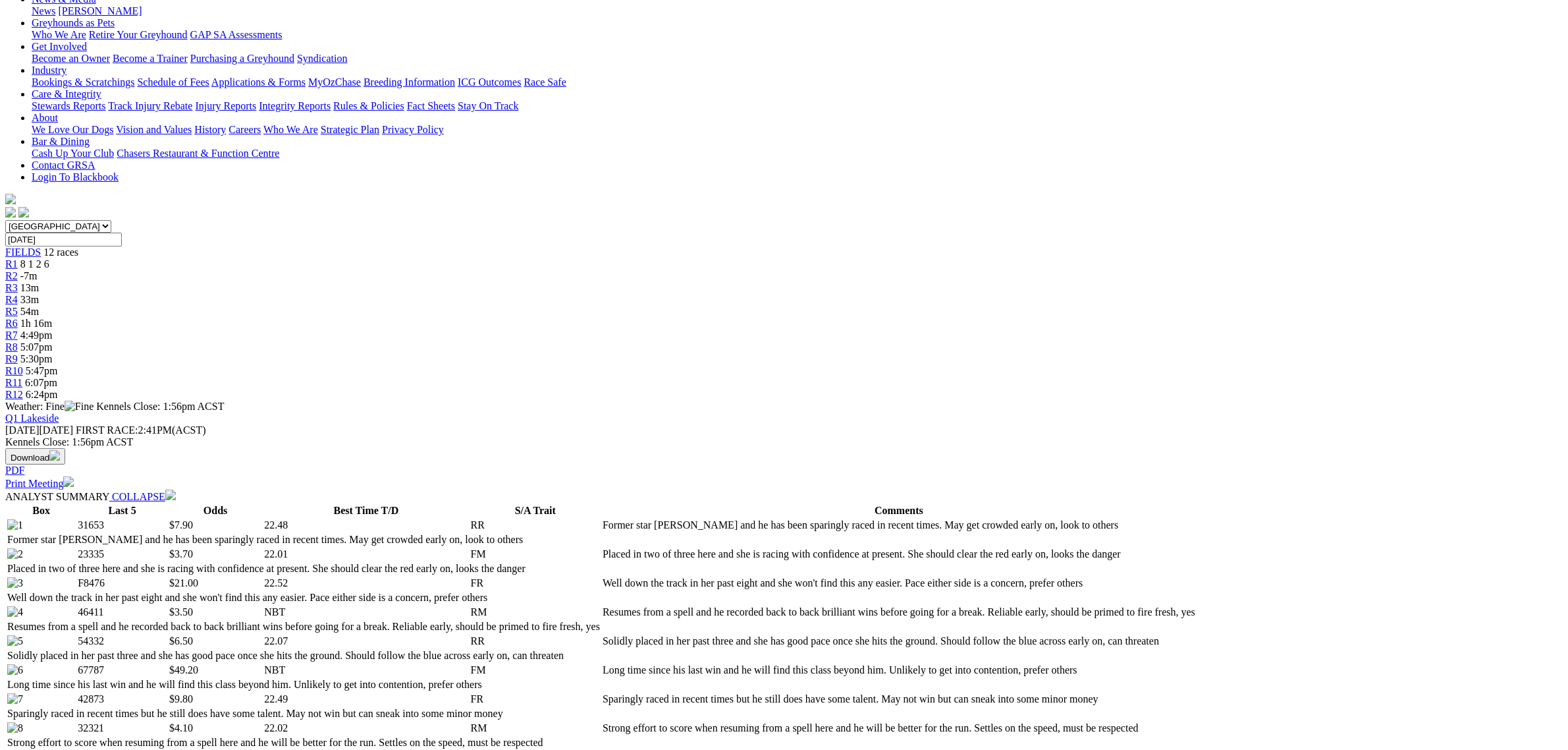
scroll to position [165, 0]
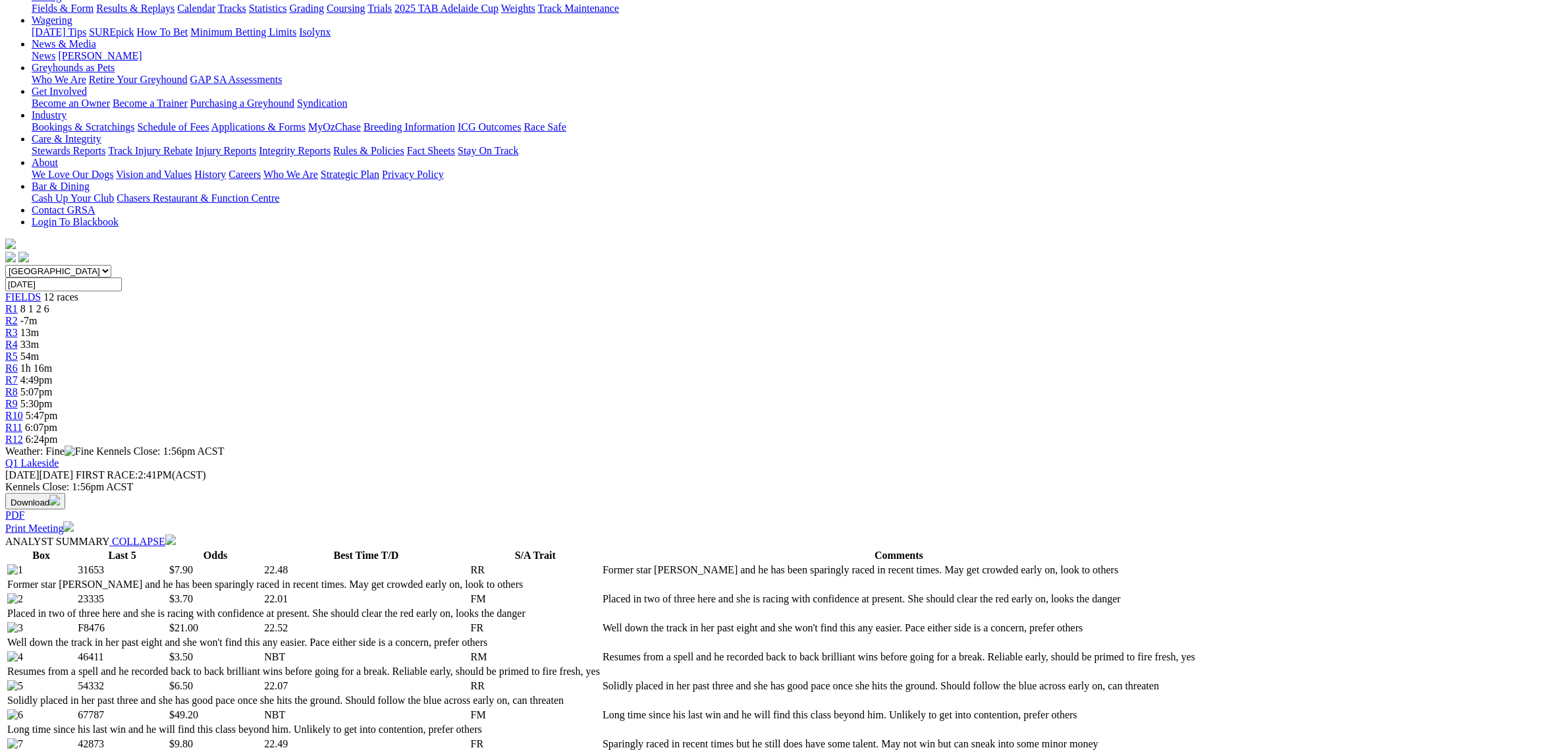
click at [52, 362] on span "1h 16m" at bounding box center [36, 367] width 31 height 11
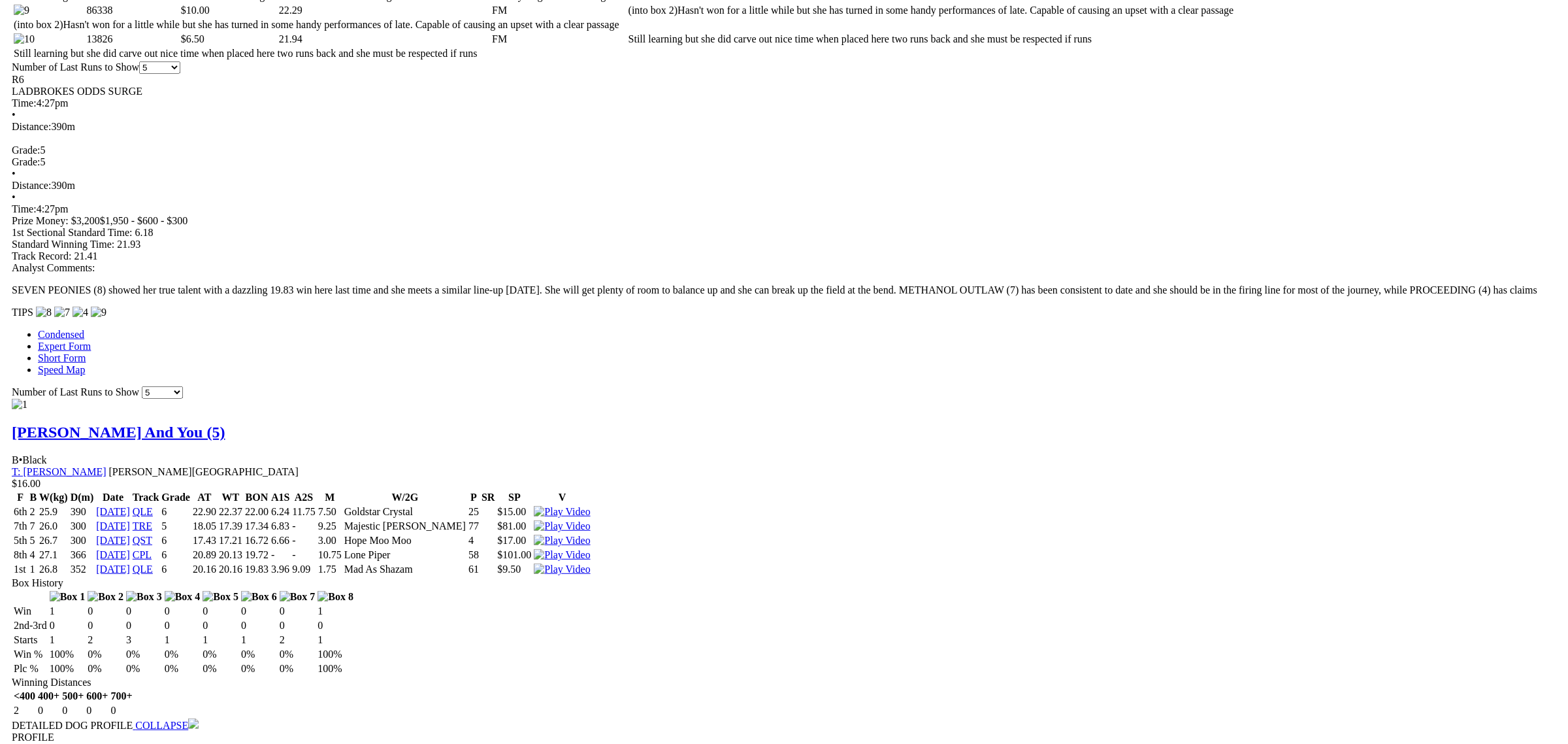
scroll to position [980, 0]
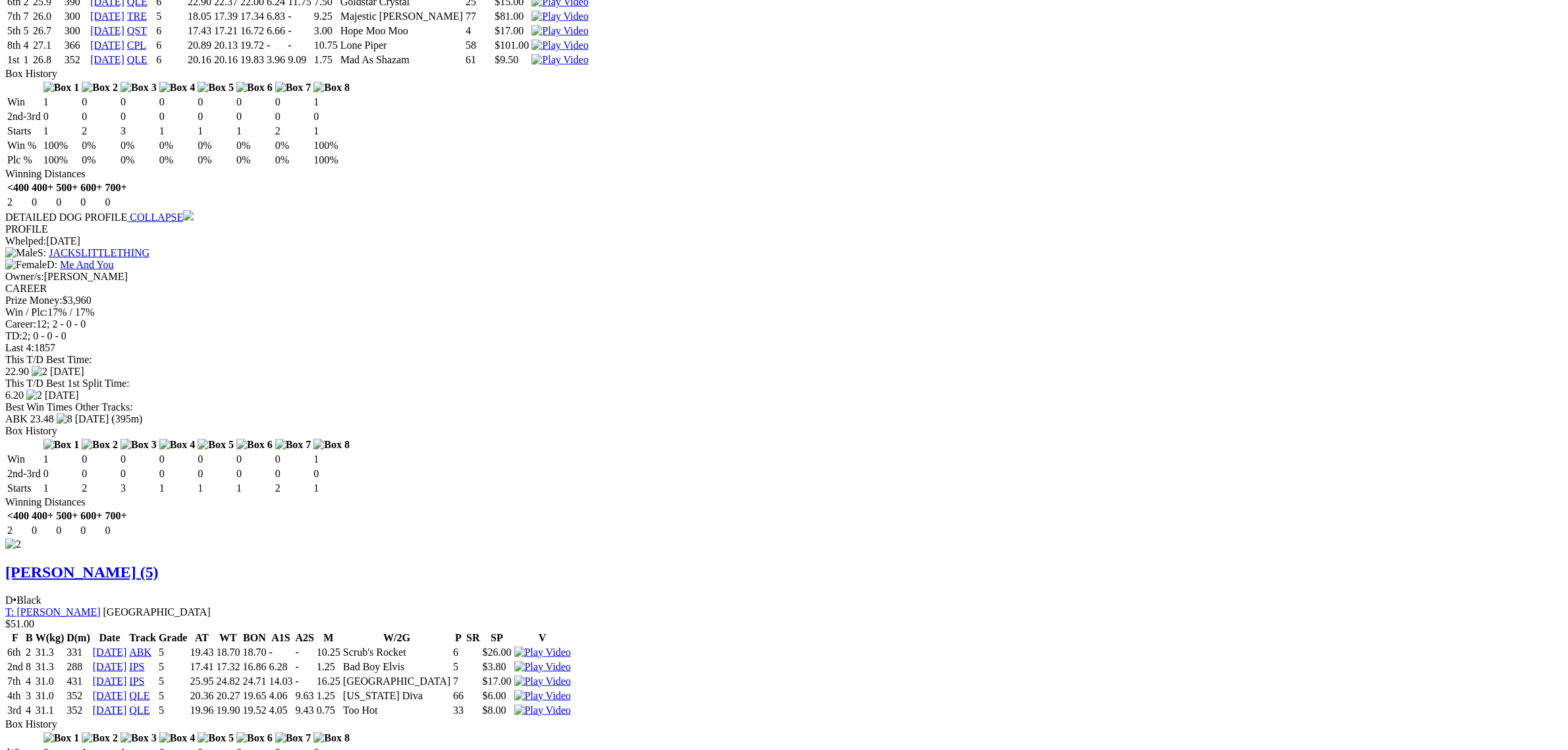
scroll to position [1482, 0]
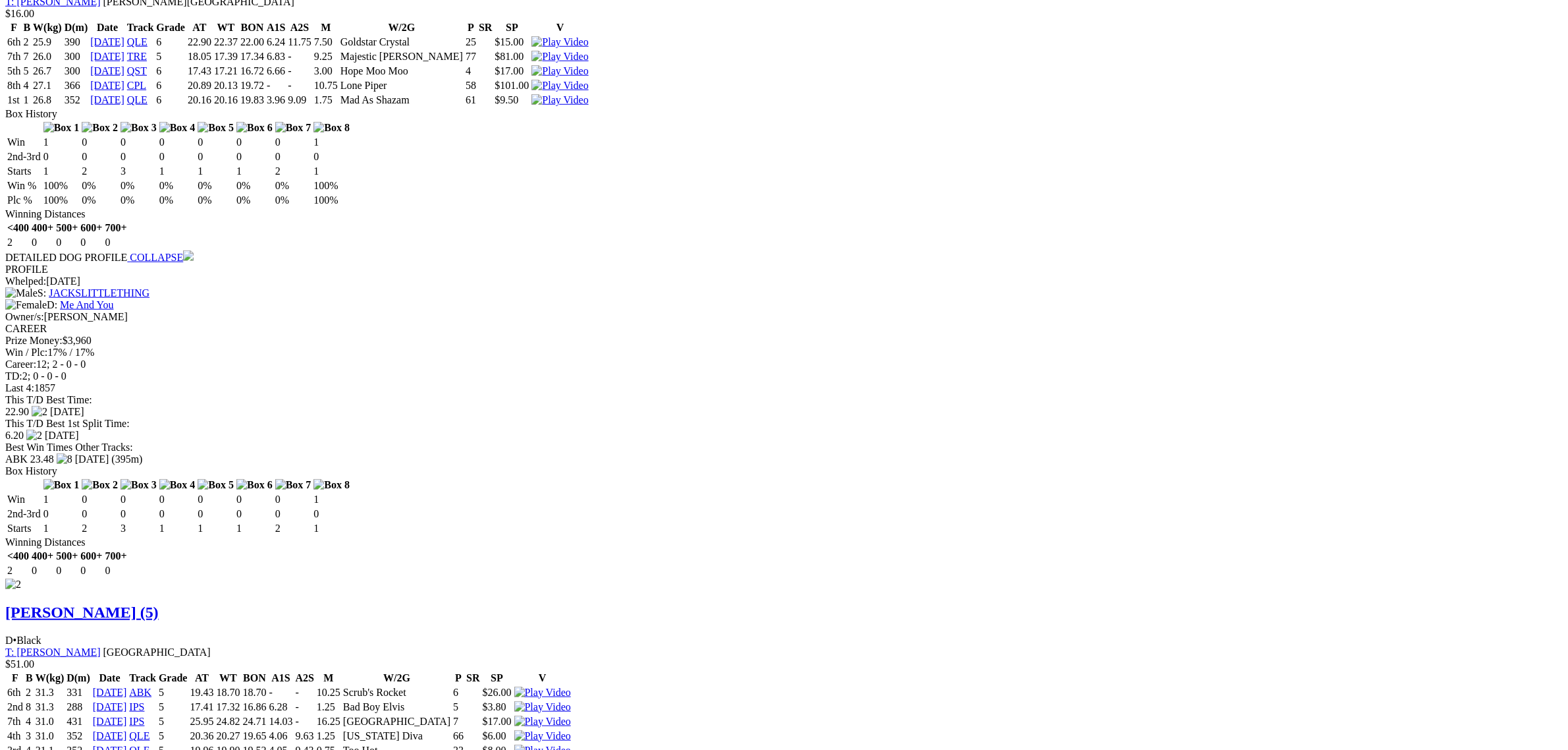
scroll to position [1400, 0]
